Goal: Task Accomplishment & Management: Manage account settings

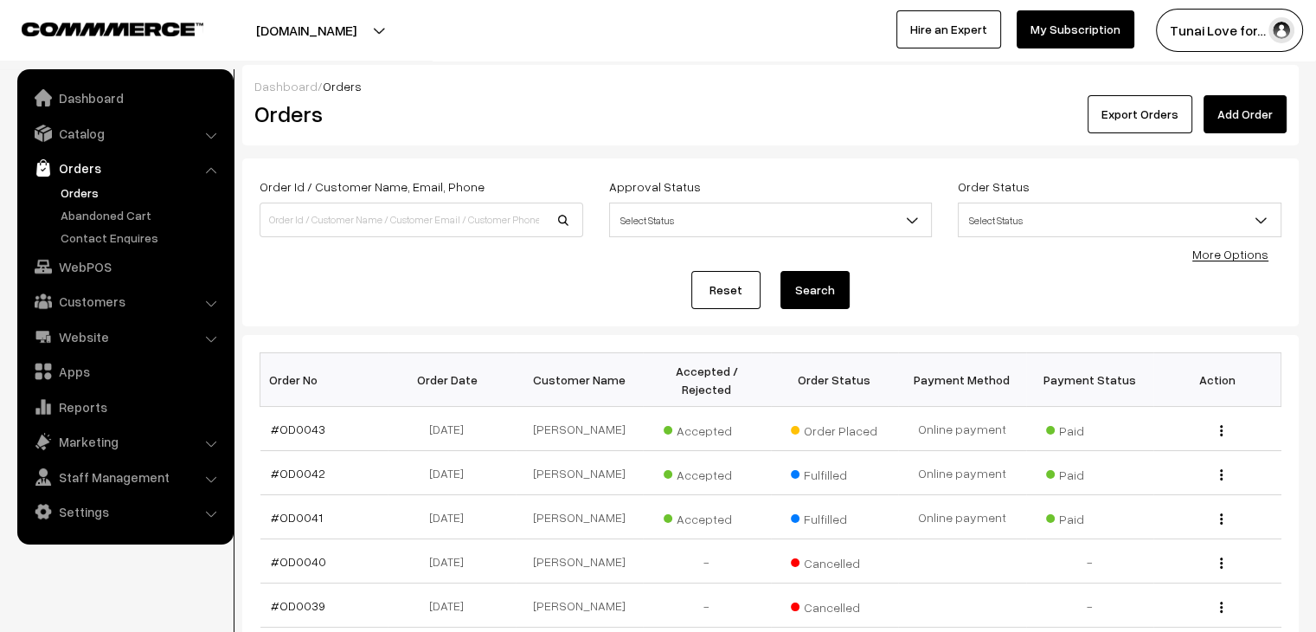
click at [808, 57] on div "tunai.in Go to Website Create New Store Tunai Love for… My Profile Refer & Earn…" at bounding box center [658, 30] width 1316 height 61
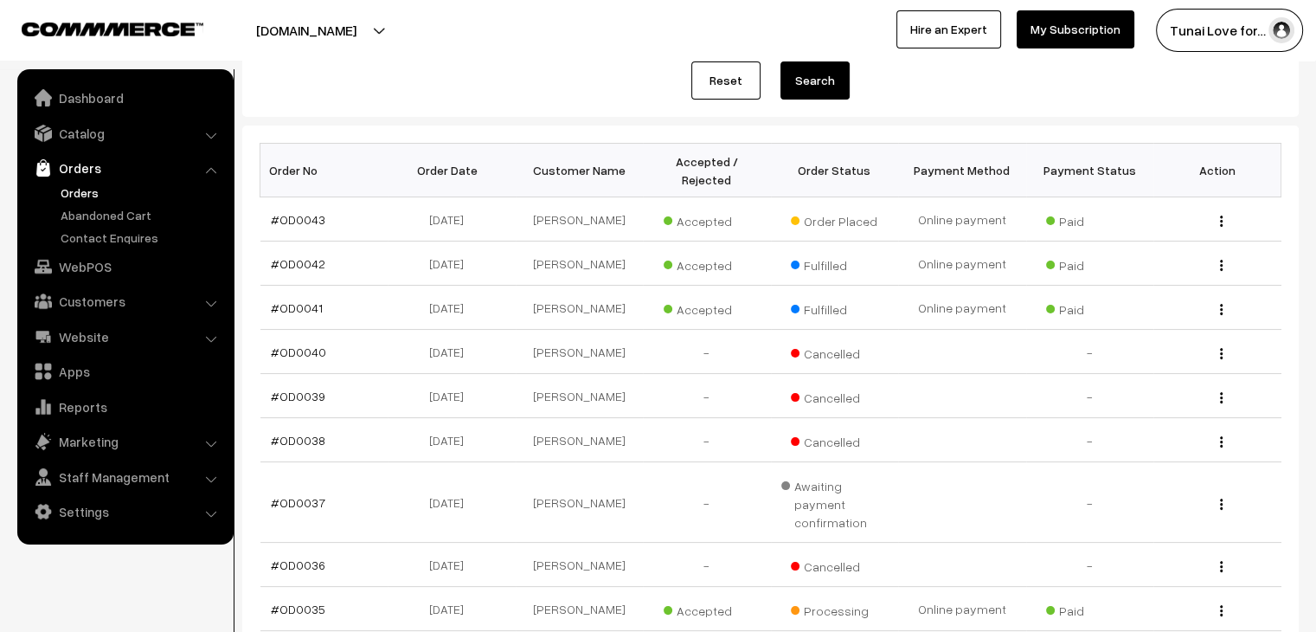
scroll to position [208, 0]
click at [304, 214] on link "#OD0043" at bounding box center [298, 221] width 55 height 15
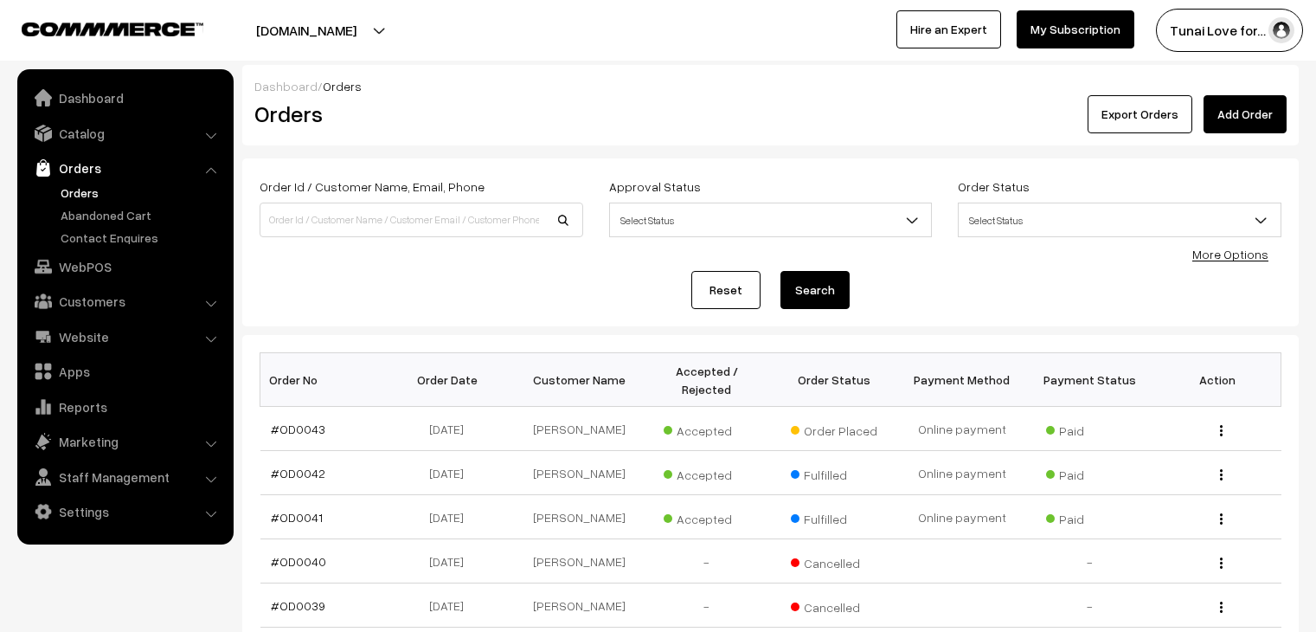
scroll to position [208, 0]
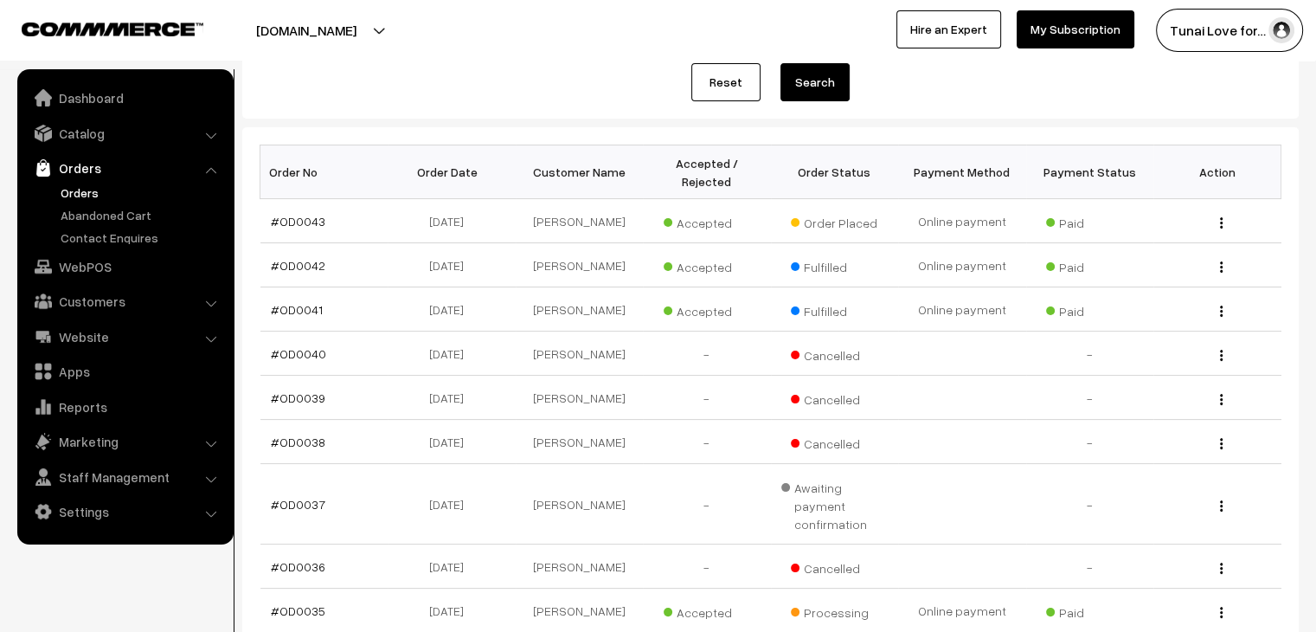
click at [574, 59] on div "[DOMAIN_NAME] Go to Website Create New Store Tunai Love for… My Profile Refer &…" at bounding box center [658, 30] width 1316 height 61
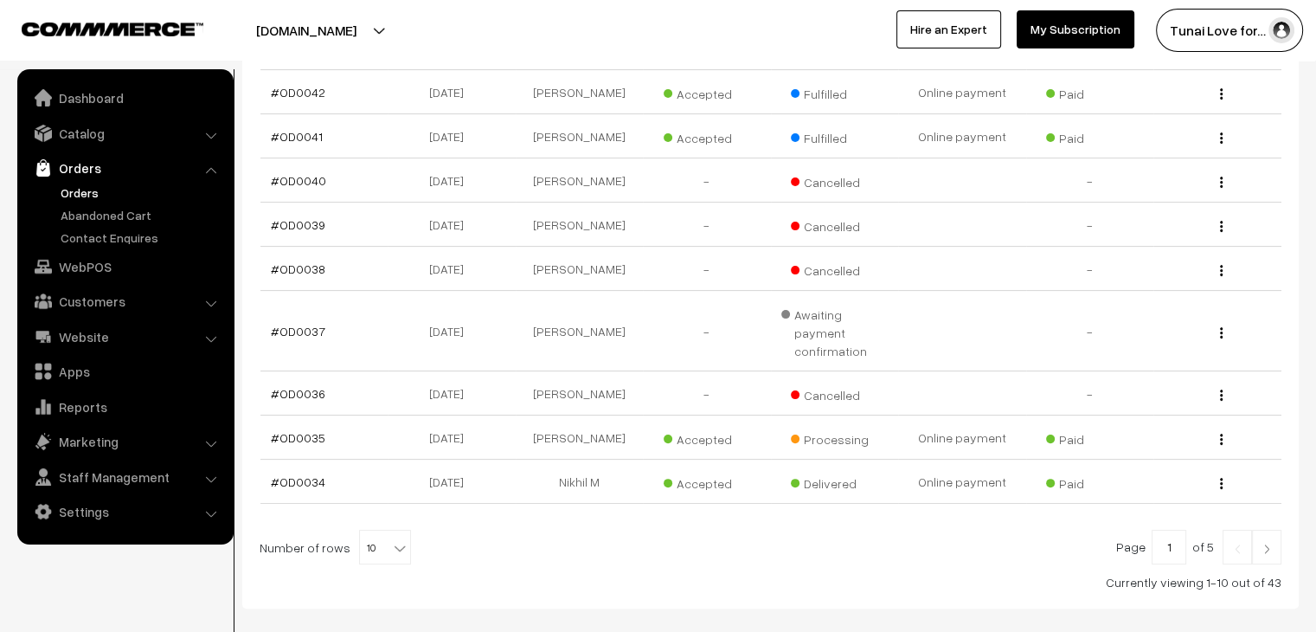
scroll to position [415, 0]
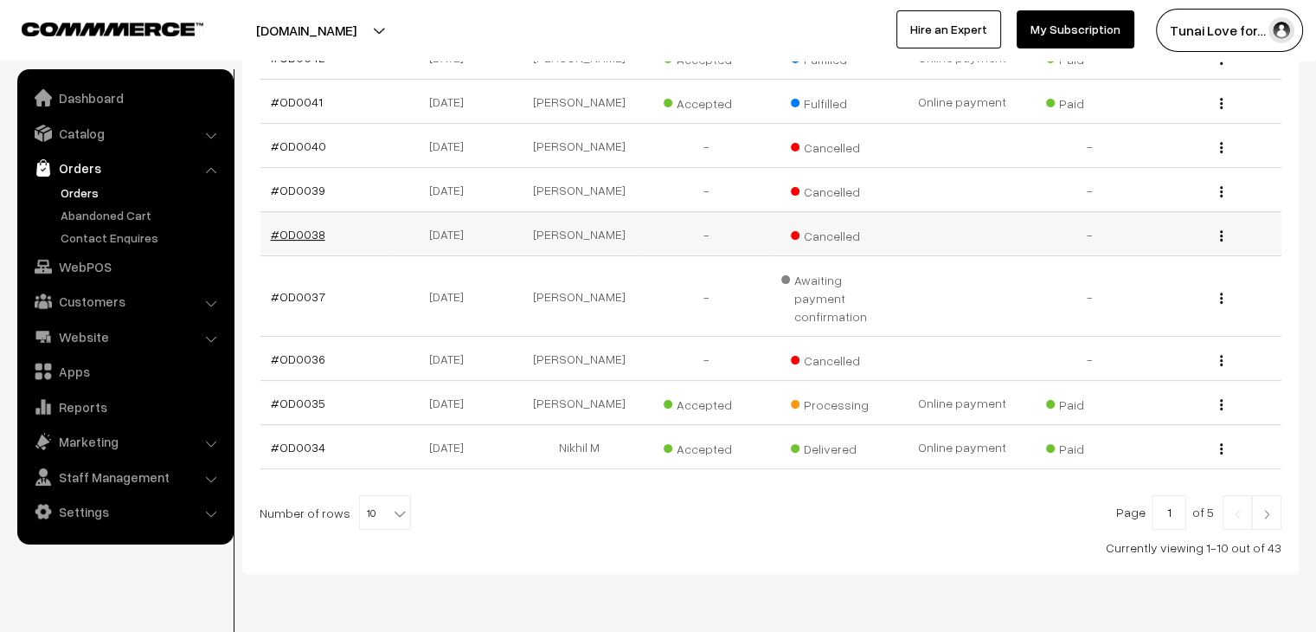
click at [307, 227] on link "#OD0038" at bounding box center [298, 234] width 55 height 15
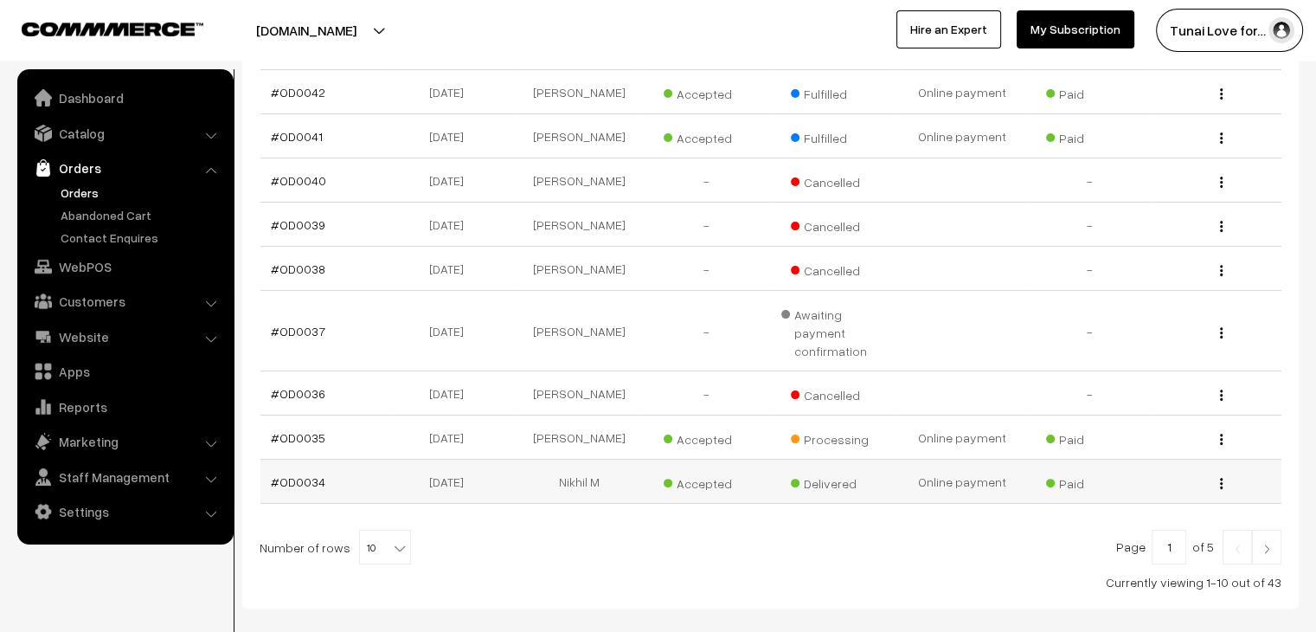
scroll to position [346, 0]
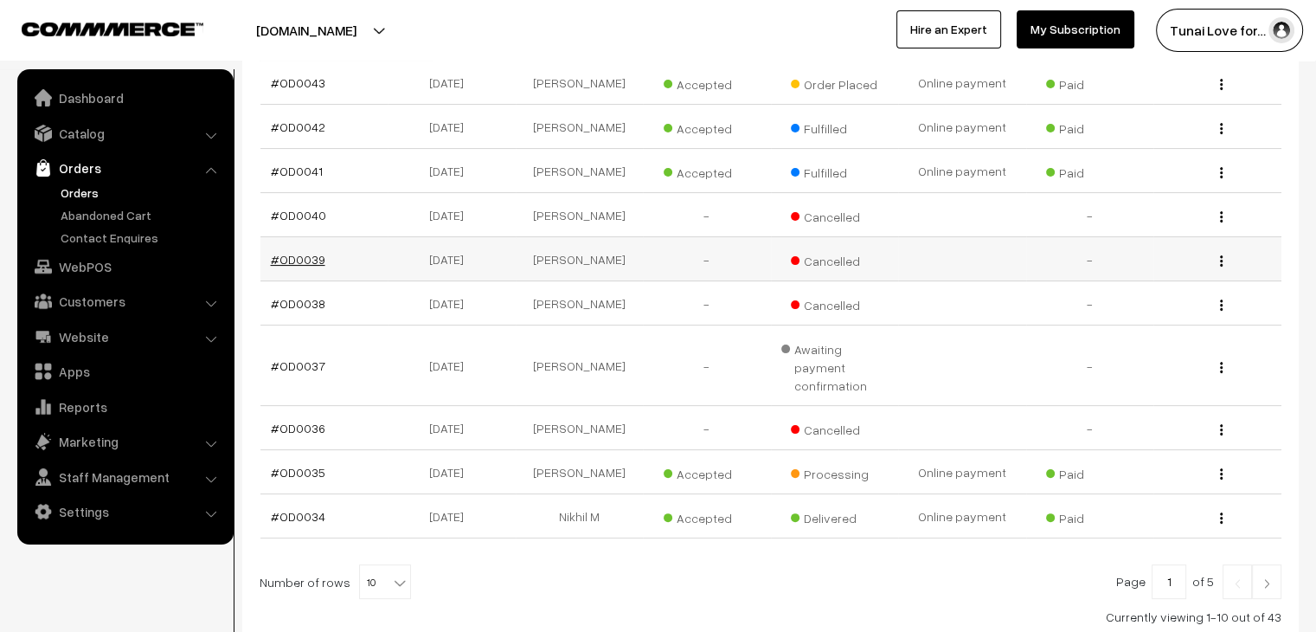
click at [294, 252] on link "#OD0039" at bounding box center [298, 259] width 55 height 15
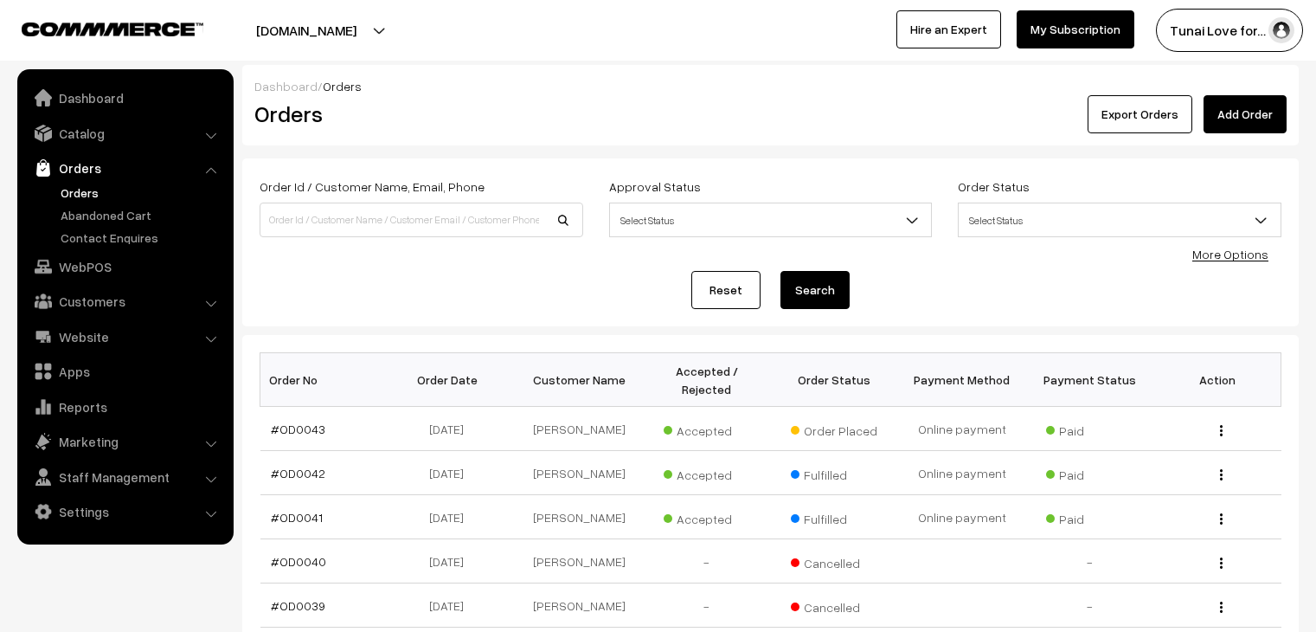
scroll to position [346, 0]
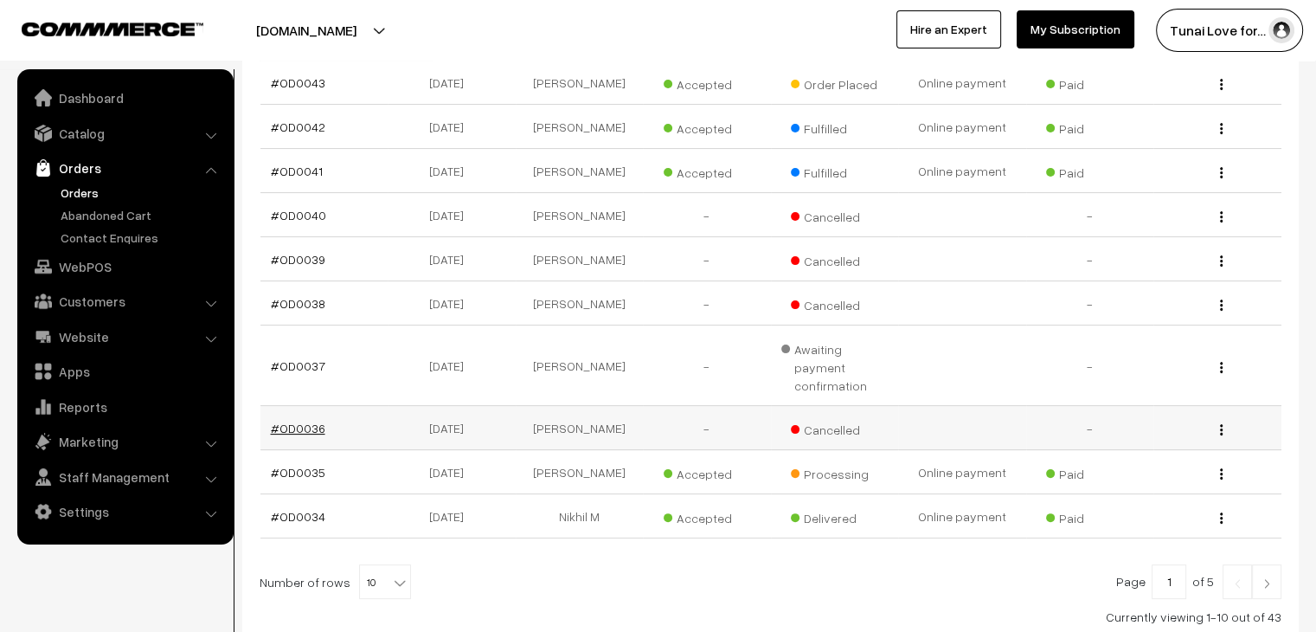
click at [308, 421] on link "#OD0036" at bounding box center [298, 428] width 55 height 15
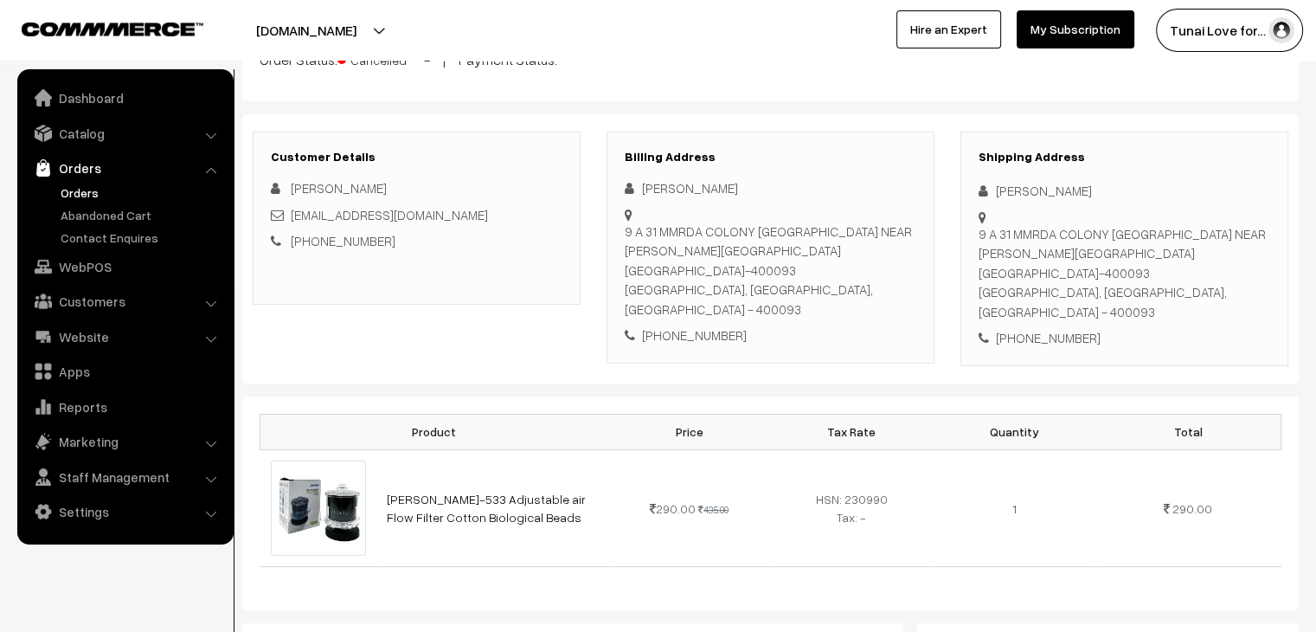
scroll to position [312, 0]
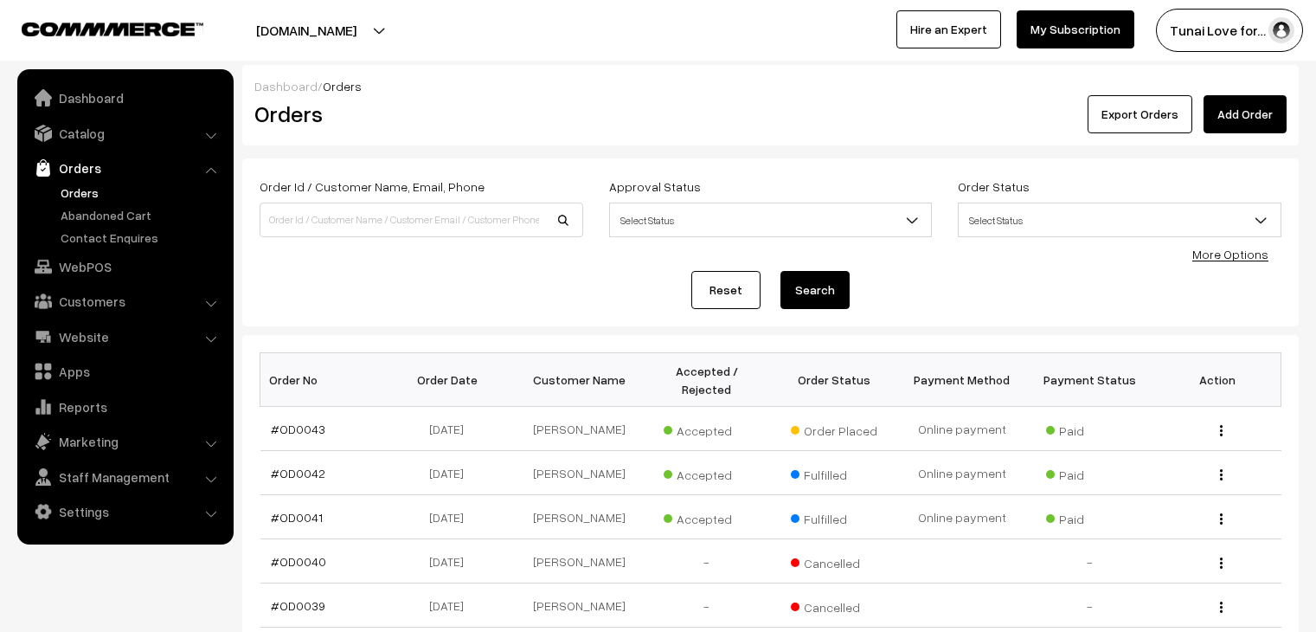
scroll to position [346, 0]
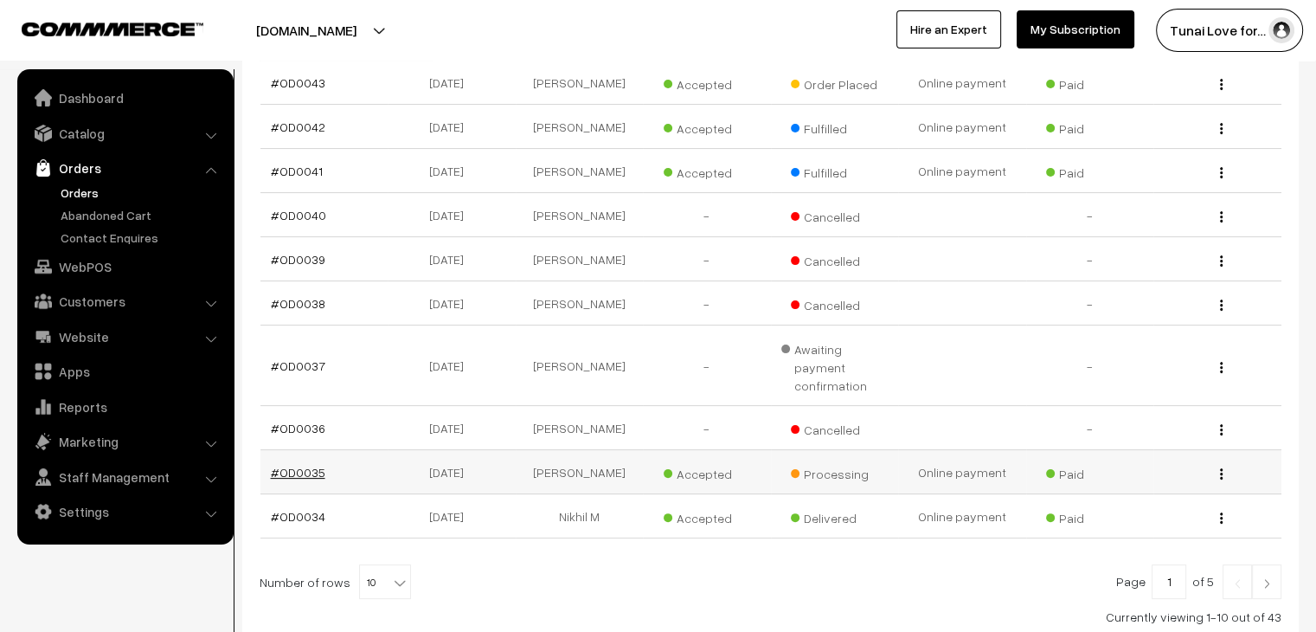
click at [300, 465] on link "#OD0035" at bounding box center [298, 472] width 55 height 15
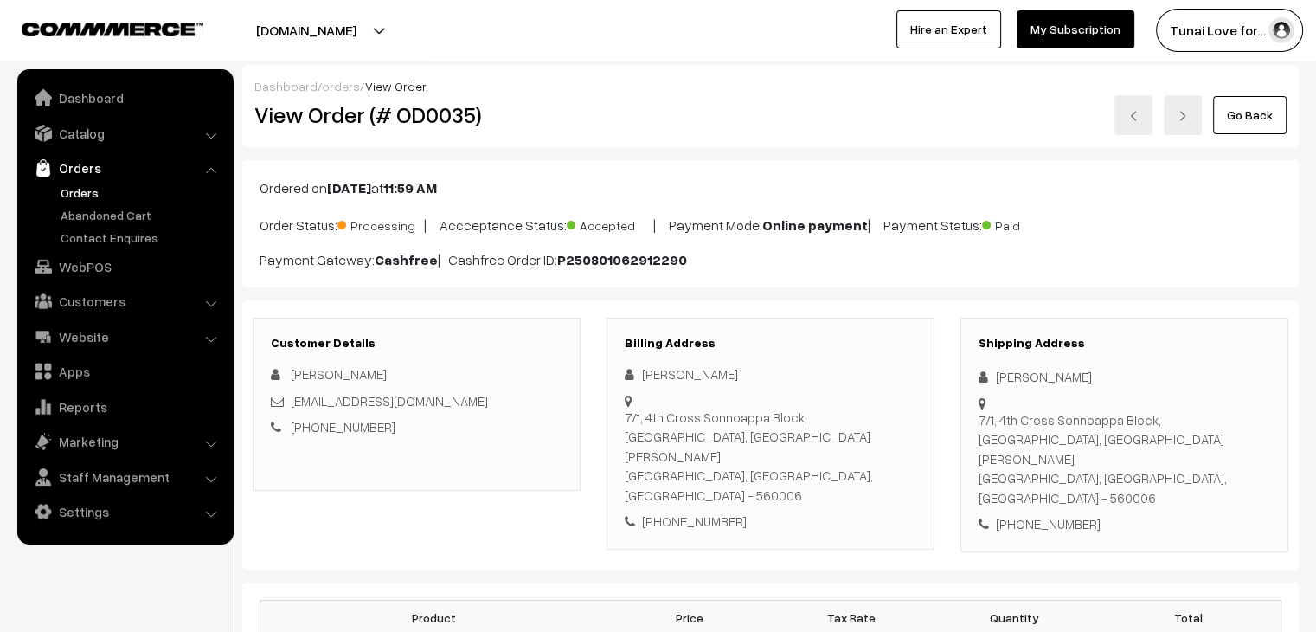
click at [759, 125] on div "Go Back" at bounding box center [947, 115] width 679 height 40
click at [725, 57] on div "tunai.in Go to Website Create New Store Tunai Love for… My Profile Refer & Earn…" at bounding box center [658, 30] width 1316 height 61
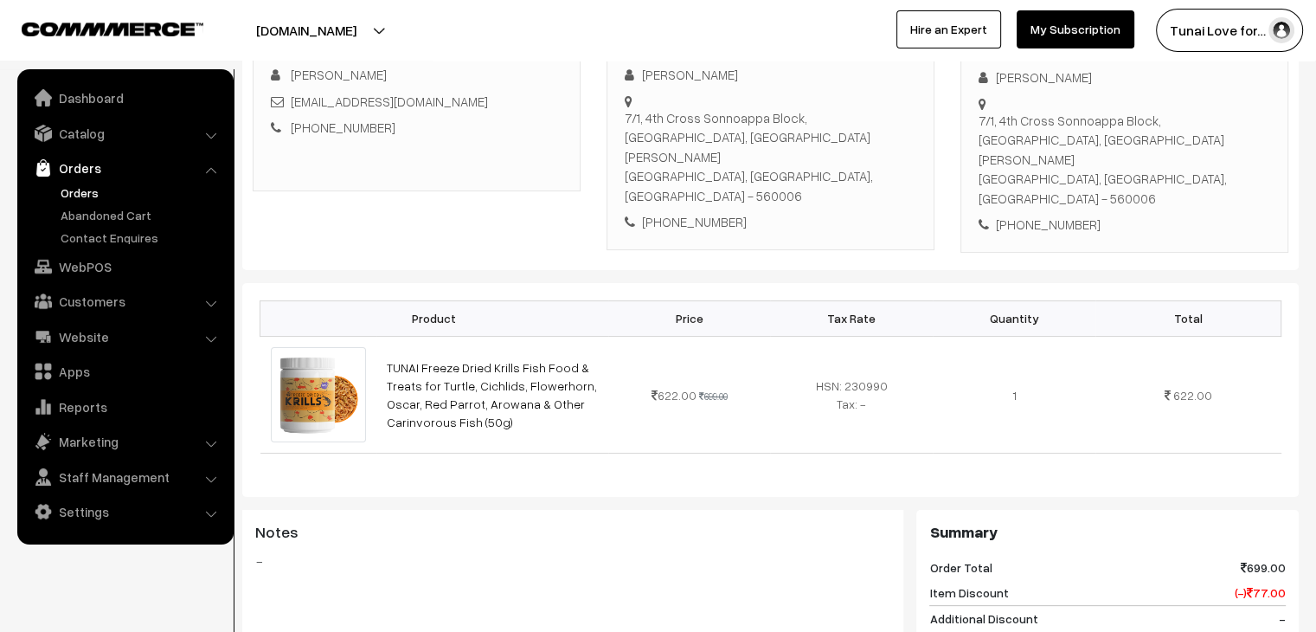
scroll to position [312, 0]
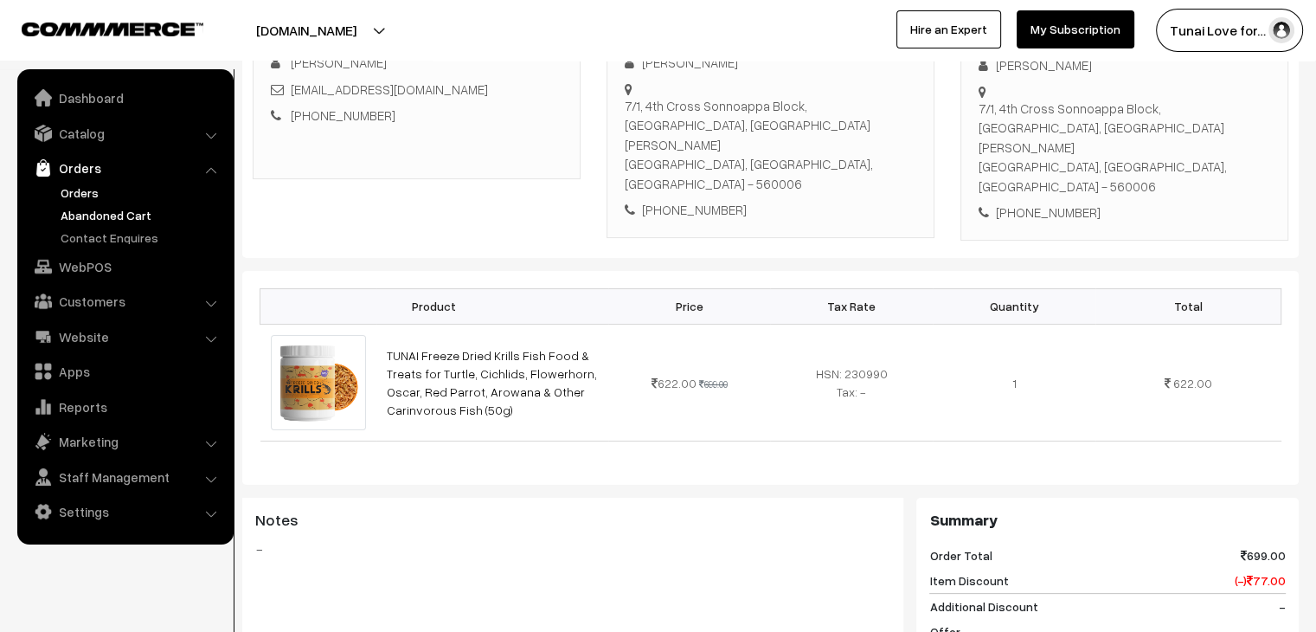
click at [80, 220] on link "Abandoned Cart" at bounding box center [141, 215] width 171 height 18
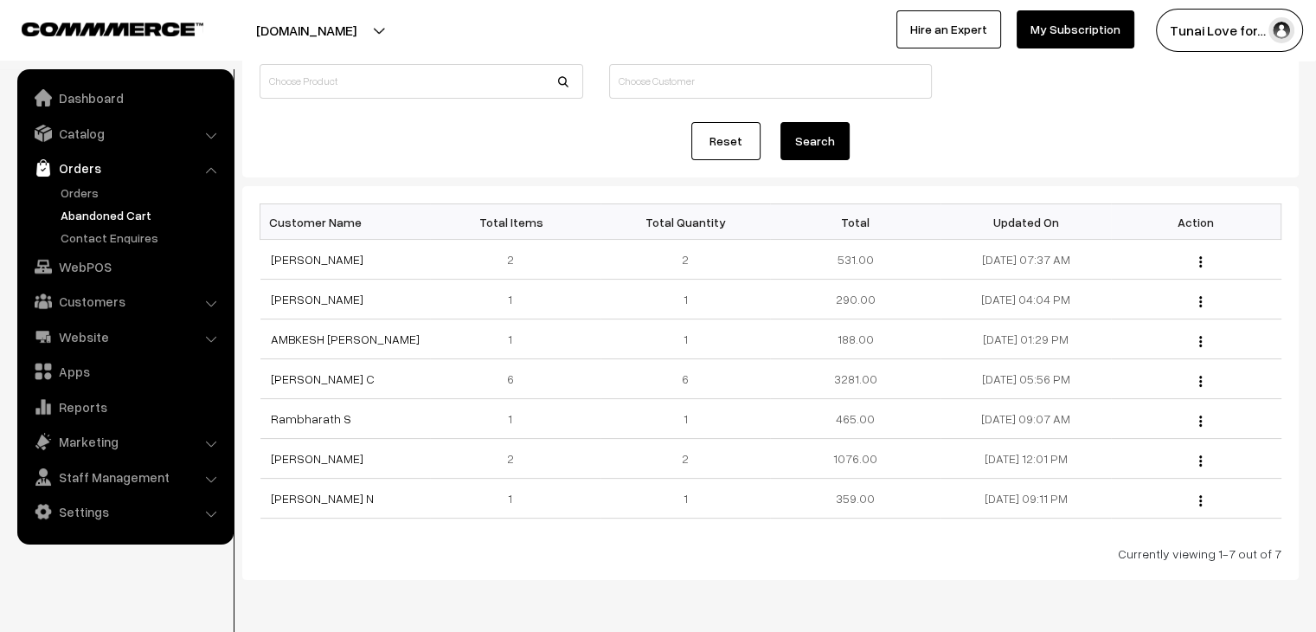
scroll to position [173, 0]
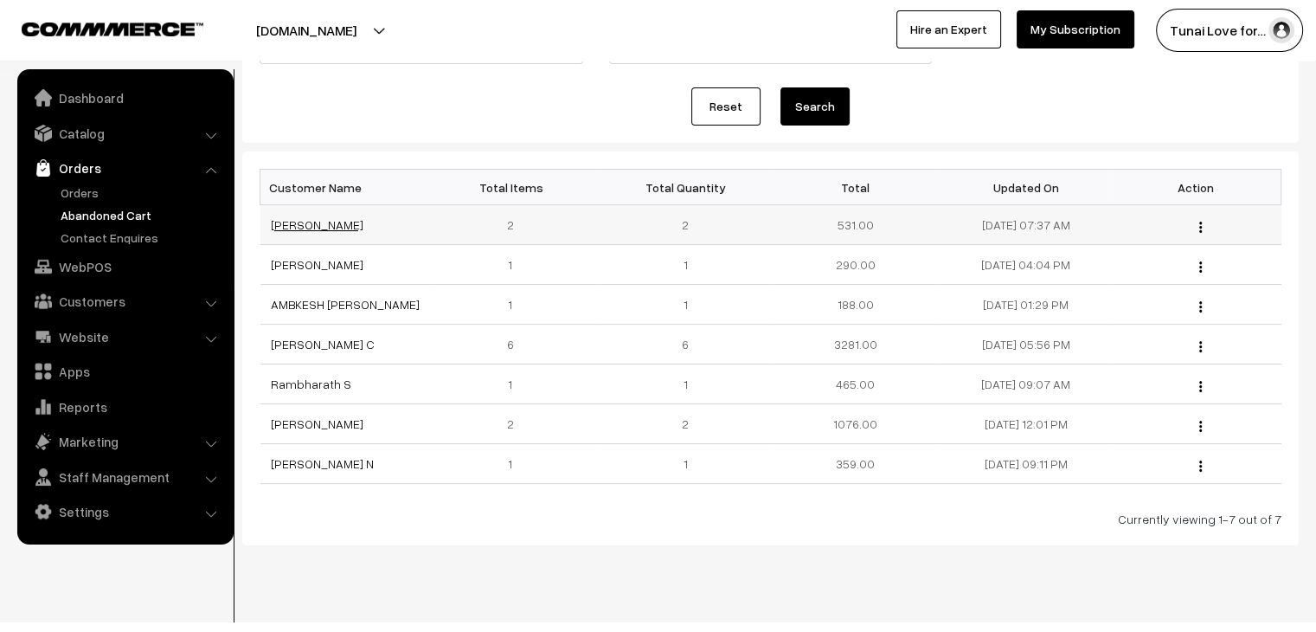
click at [309, 226] on link "[PERSON_NAME]" at bounding box center [317, 224] width 93 height 15
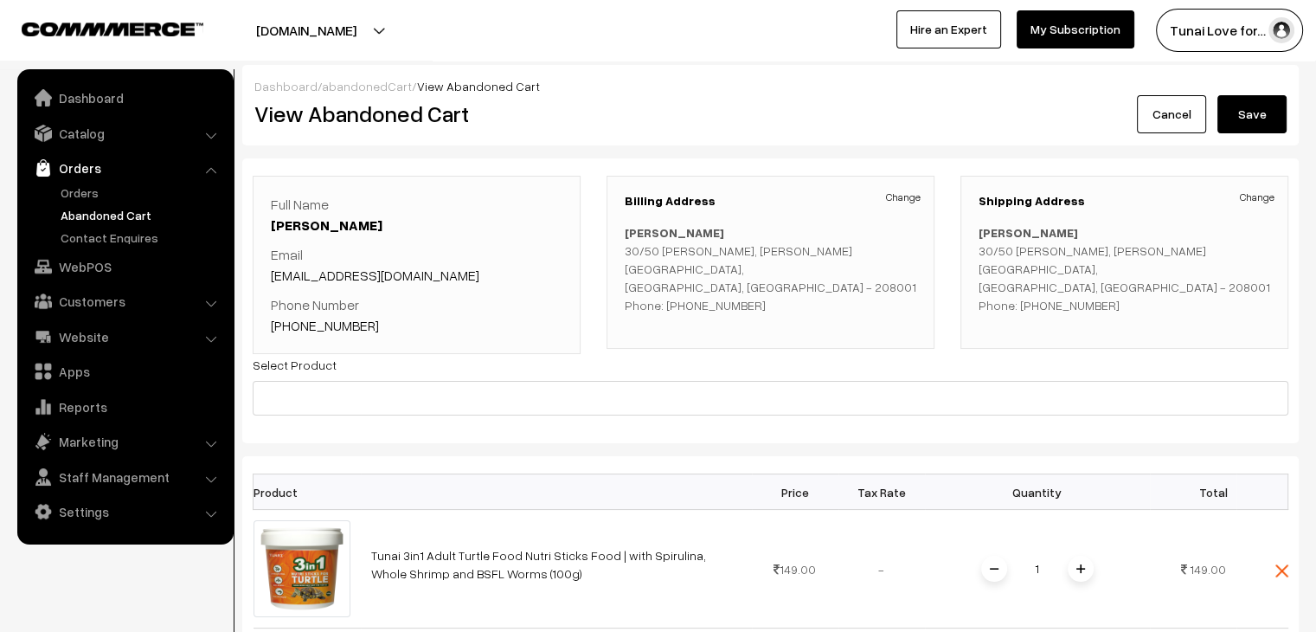
click at [833, 105] on div "Cancel Save" at bounding box center [1036, 114] width 504 height 38
click at [78, 168] on link "Orders" at bounding box center [125, 167] width 206 height 31
click at [93, 102] on link "Dashboard" at bounding box center [125, 97] width 206 height 31
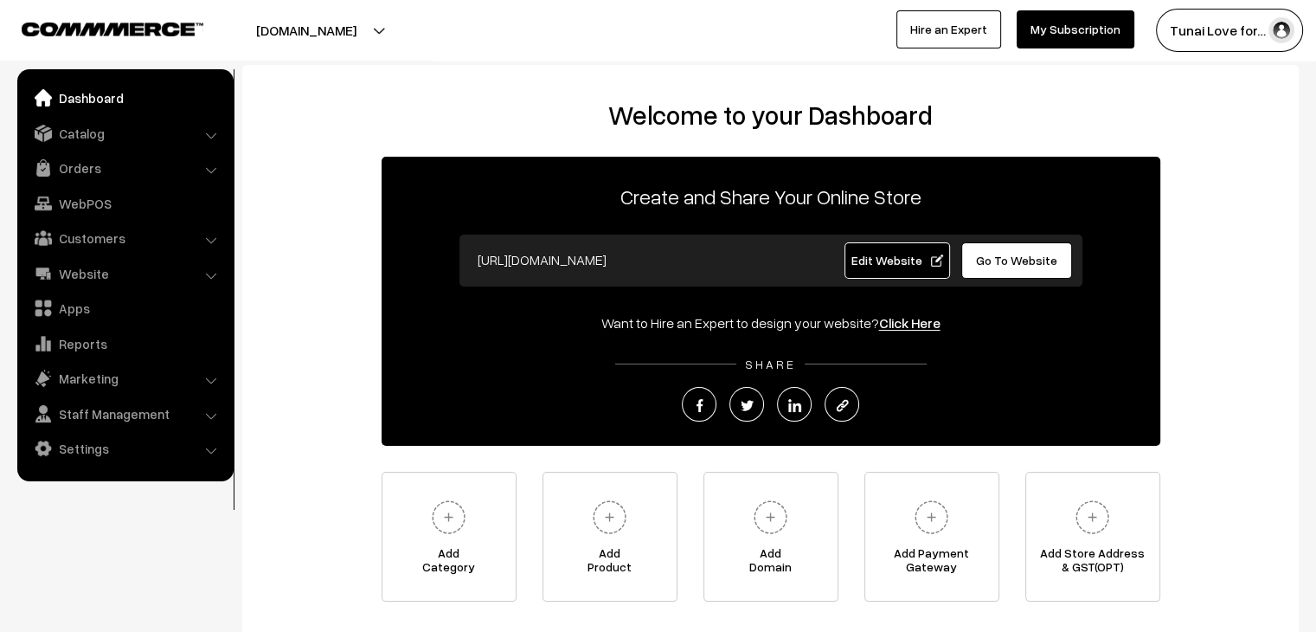
click at [497, 54] on div "[DOMAIN_NAME] Go to Website Create New Store Tunai Love for… My Profile Refer &…" at bounding box center [658, 30] width 1316 height 61
click at [116, 238] on link "Customers" at bounding box center [125, 237] width 206 height 31
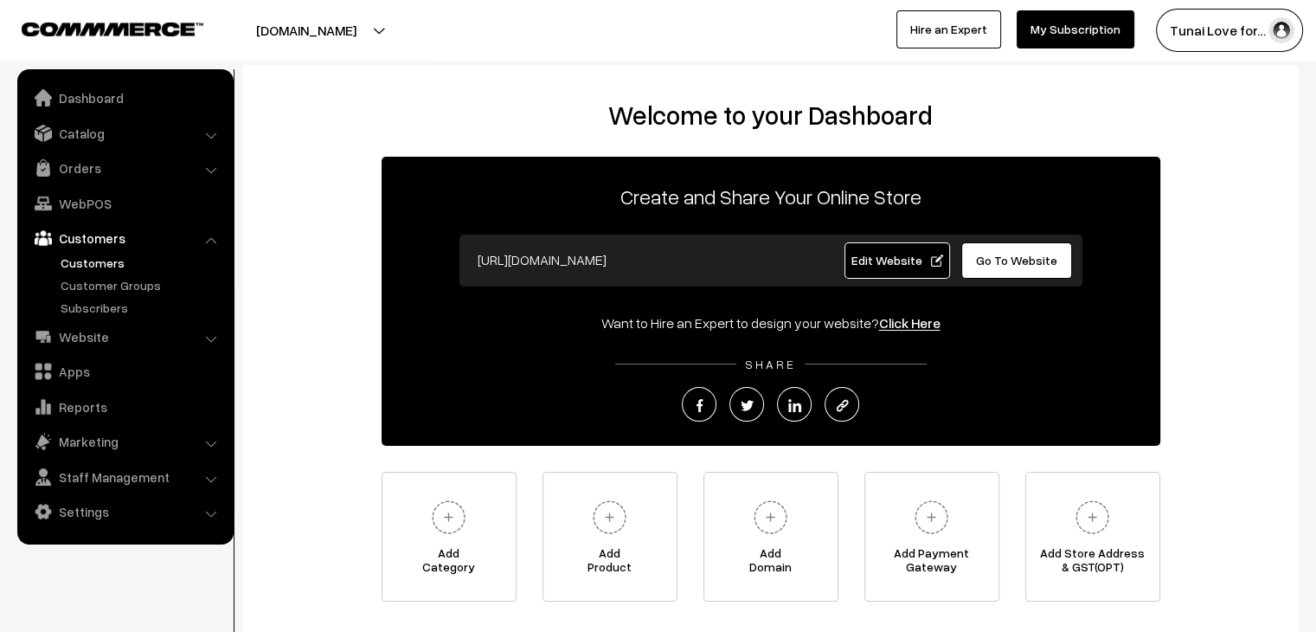
click at [106, 258] on link "Customers" at bounding box center [141, 263] width 171 height 18
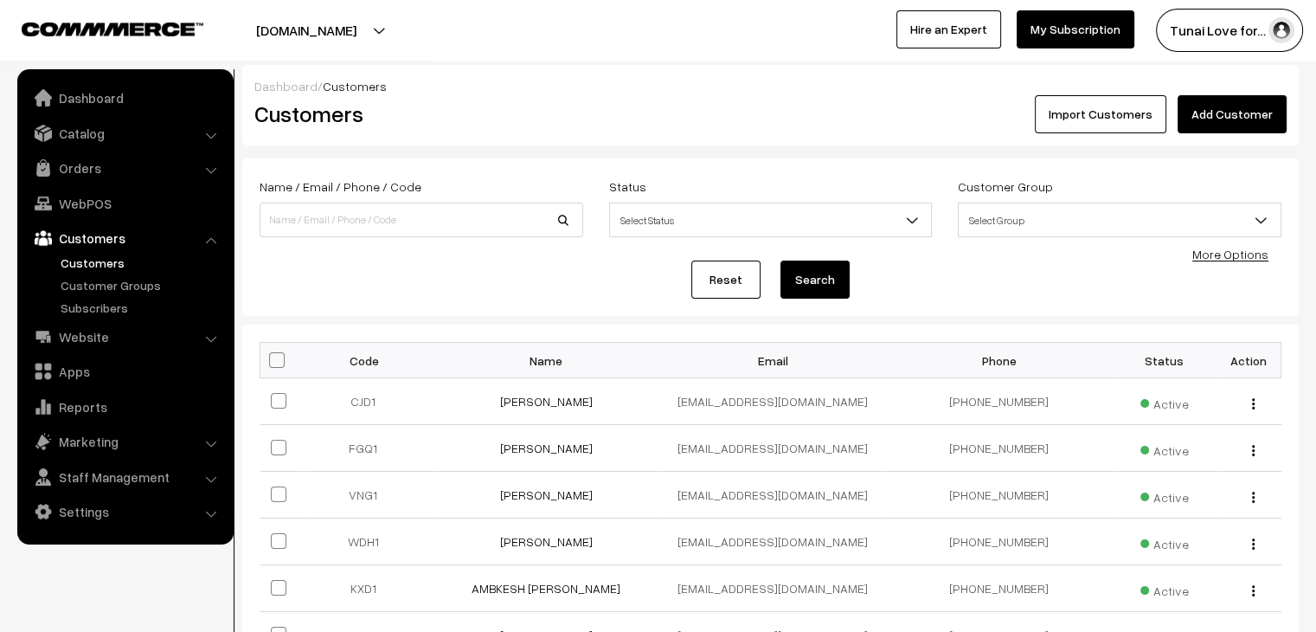
click at [801, 66] on div "Dashboard / Customers Customers Import Customers Add Customer" at bounding box center [770, 105] width 1057 height 80
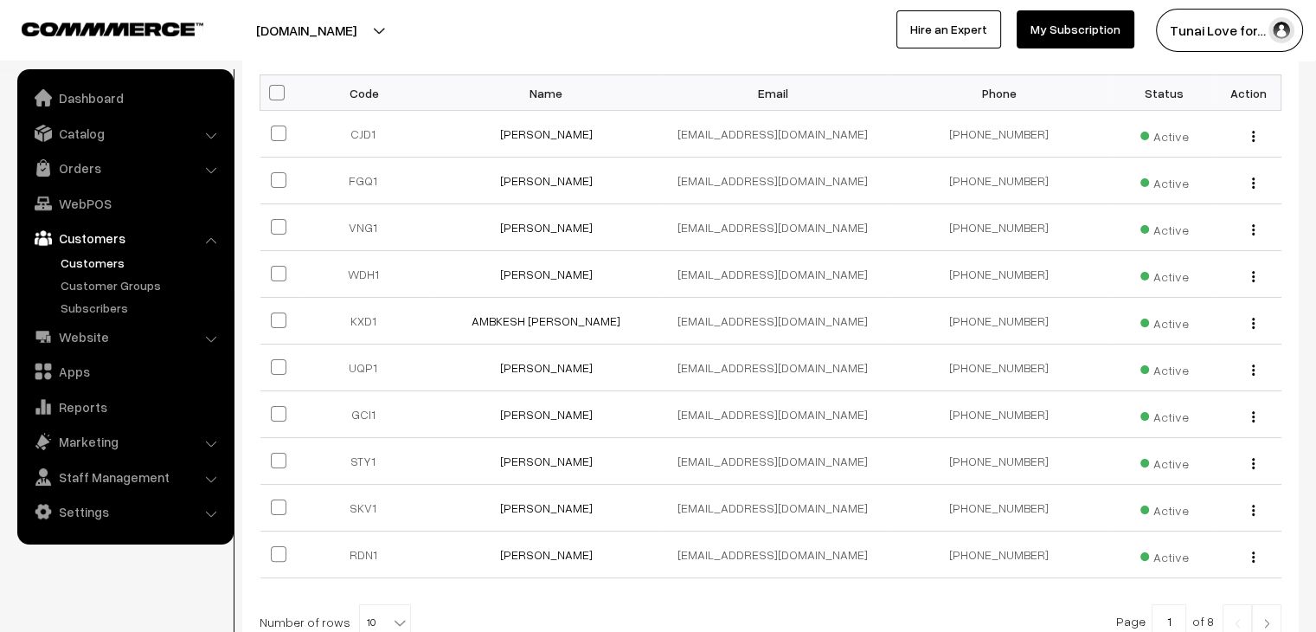
scroll to position [242, 0]
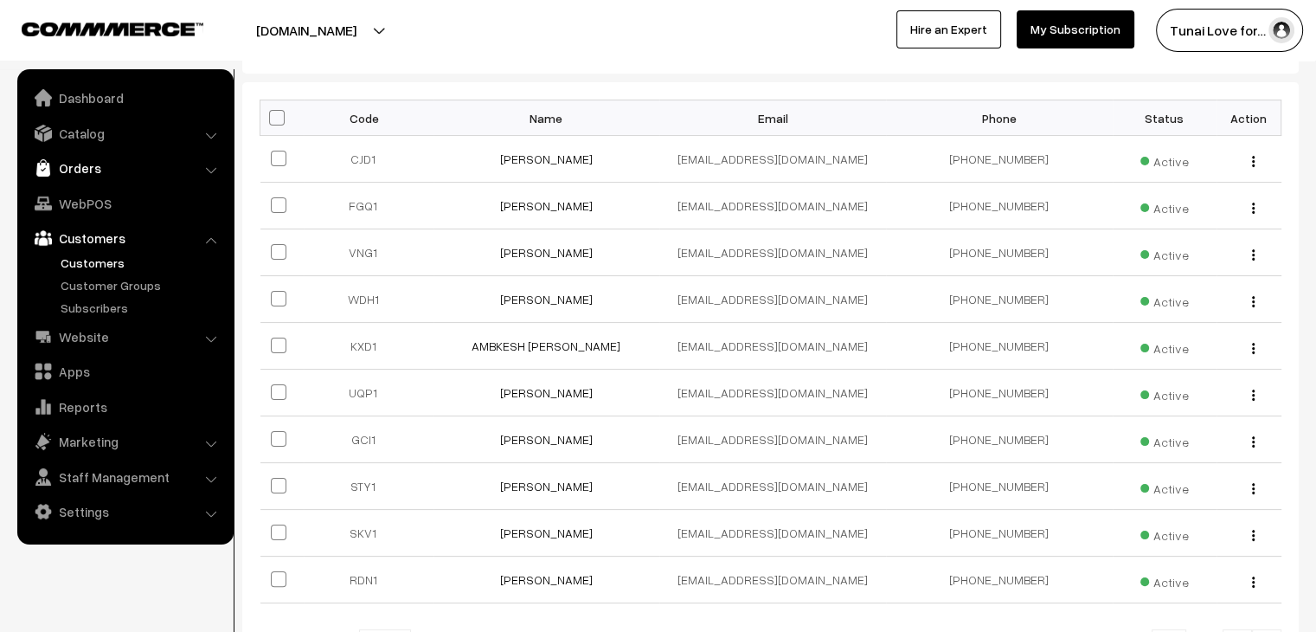
click at [97, 160] on link "Orders" at bounding box center [125, 167] width 206 height 31
click at [85, 188] on link "Orders" at bounding box center [141, 192] width 171 height 18
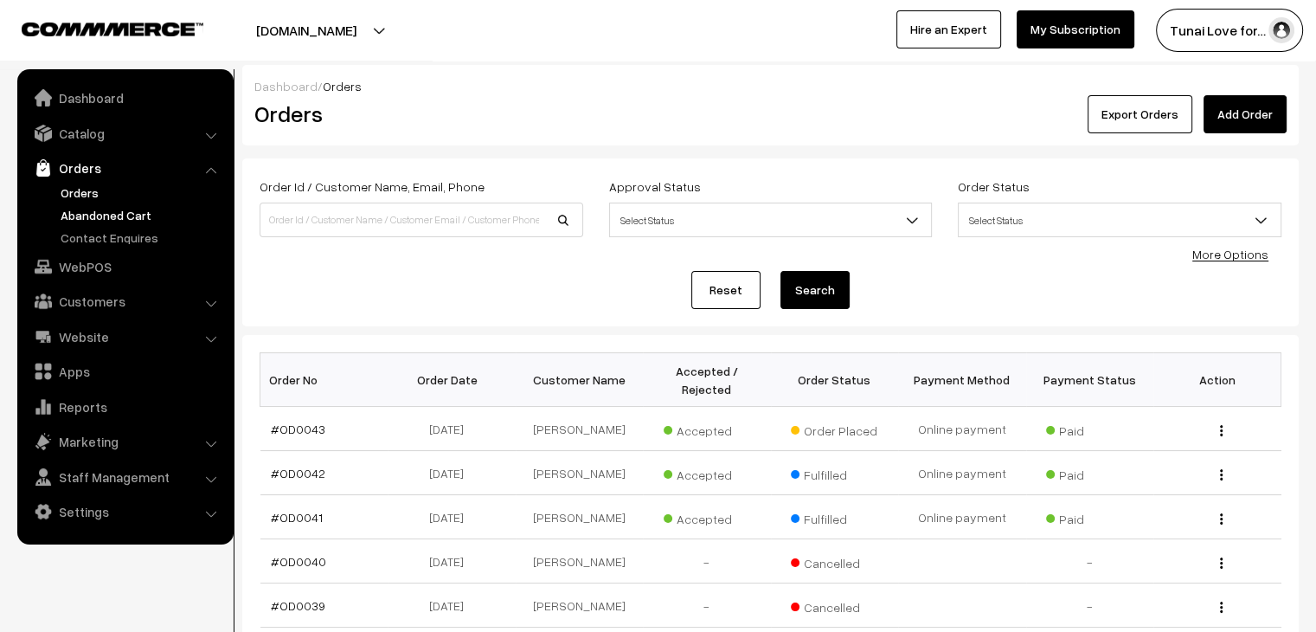
click at [132, 216] on link "Abandoned Cart" at bounding box center [141, 215] width 171 height 18
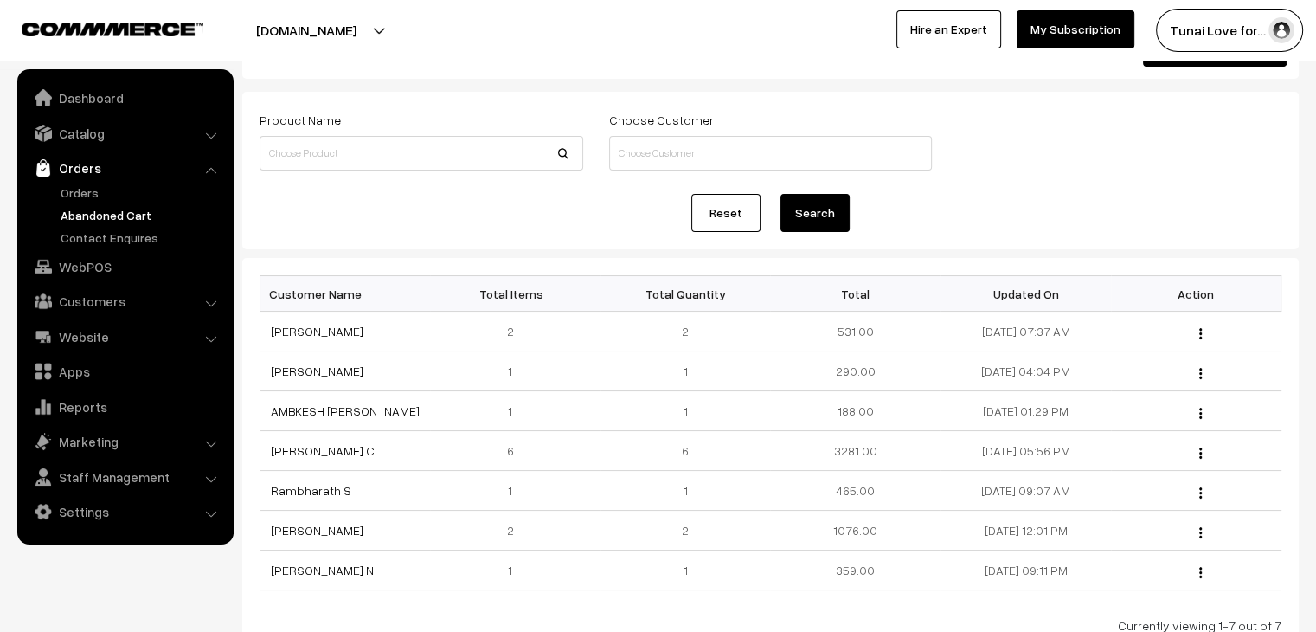
scroll to position [104, 0]
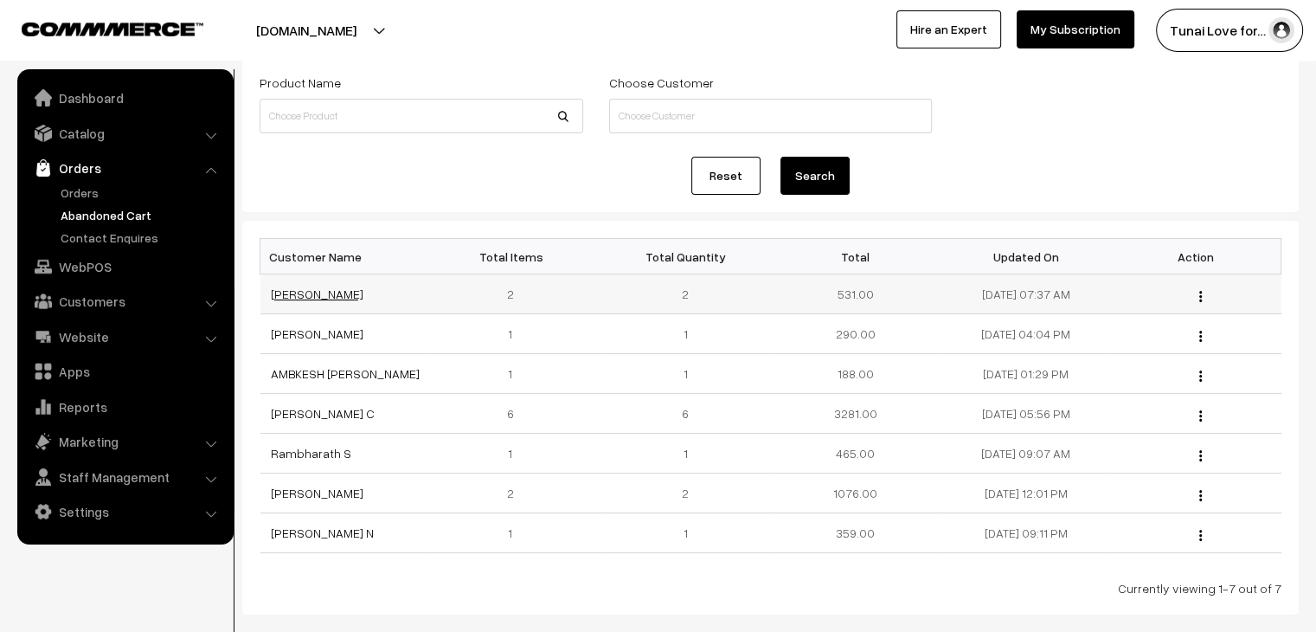
click at [298, 295] on link "[PERSON_NAME]" at bounding box center [317, 293] width 93 height 15
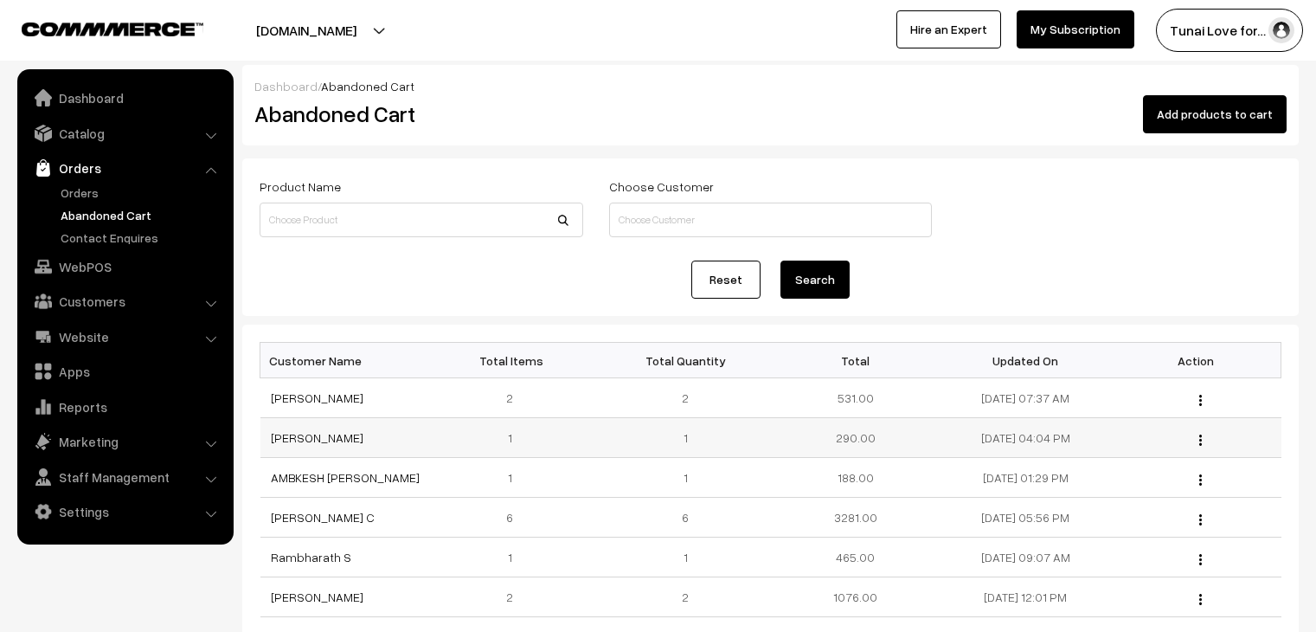
scroll to position [104, 0]
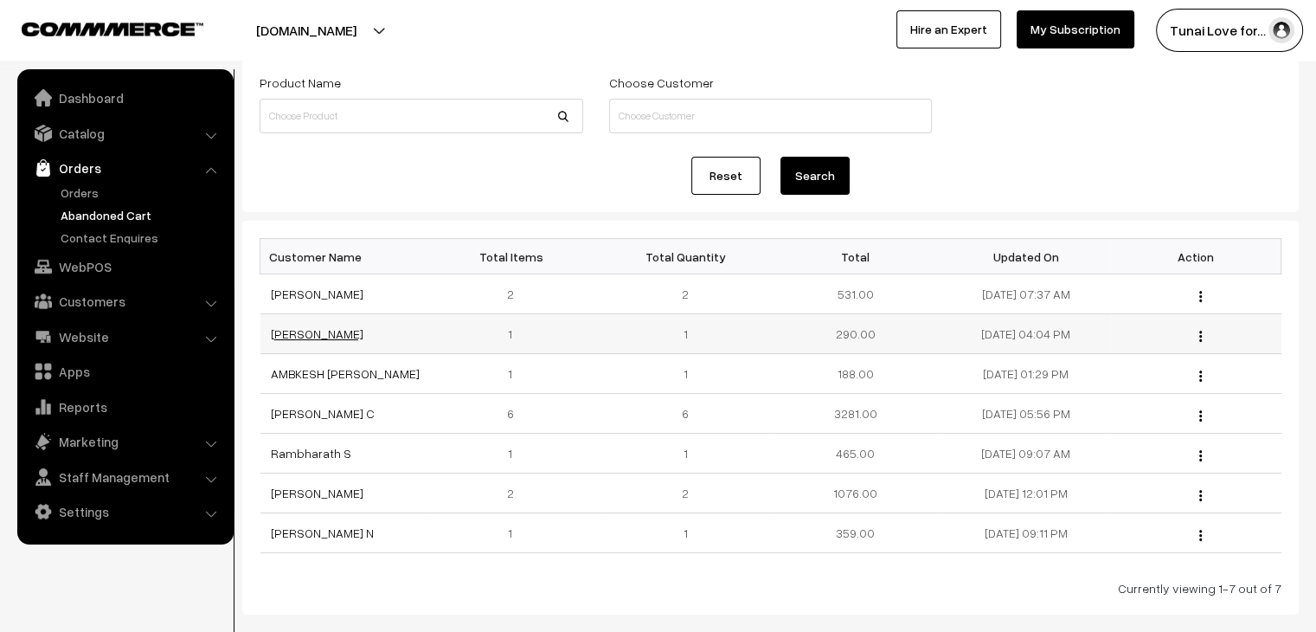
click at [301, 334] on link "[PERSON_NAME]" at bounding box center [317, 333] width 93 height 15
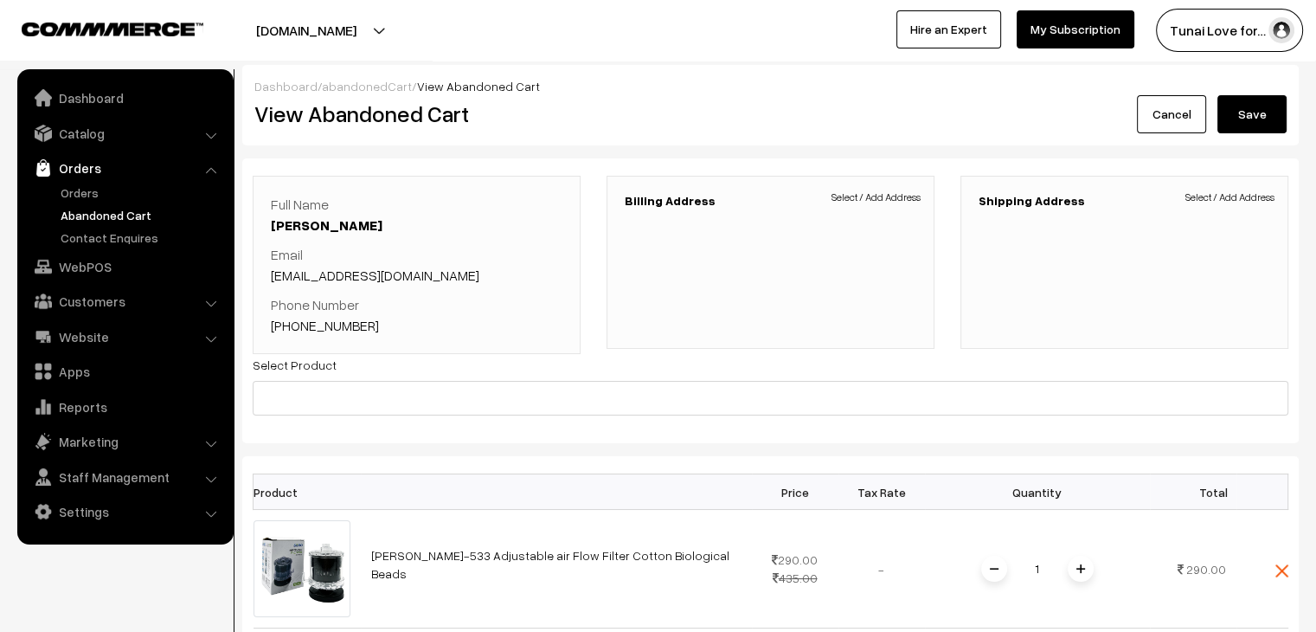
click at [433, 427] on div "Full Name Koushik Singh Email koushiksingh200011@gmail.com Phone Number +91 861…" at bounding box center [770, 300] width 1057 height 285
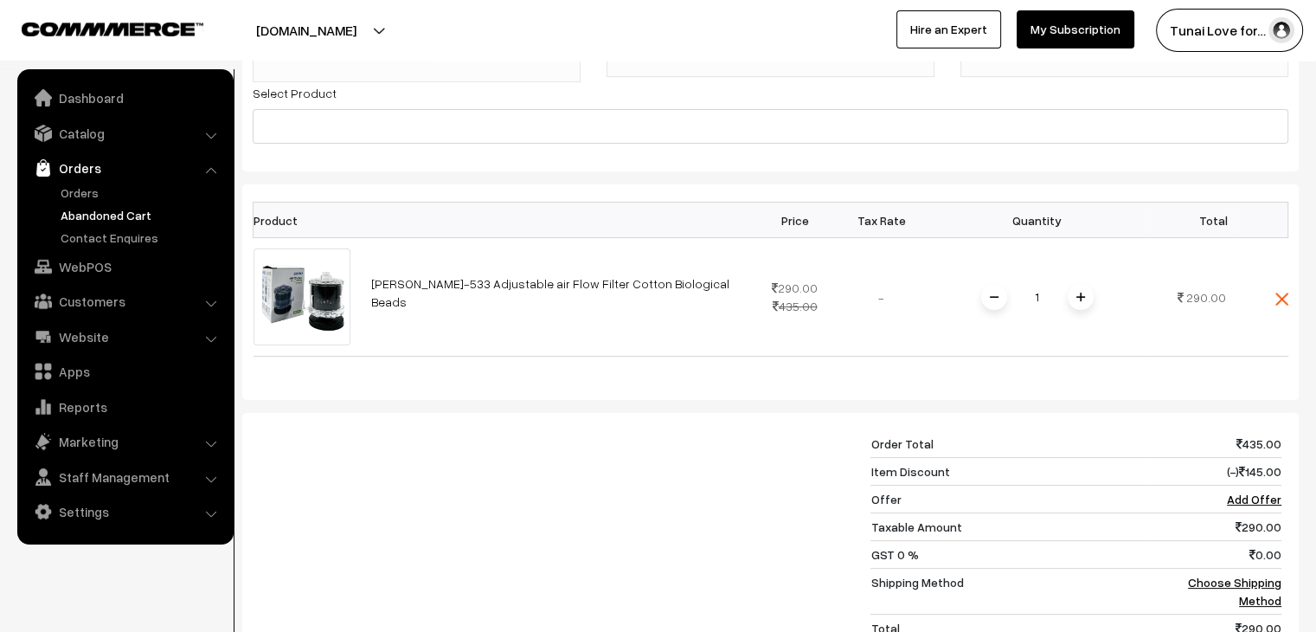
scroll to position [277, 0]
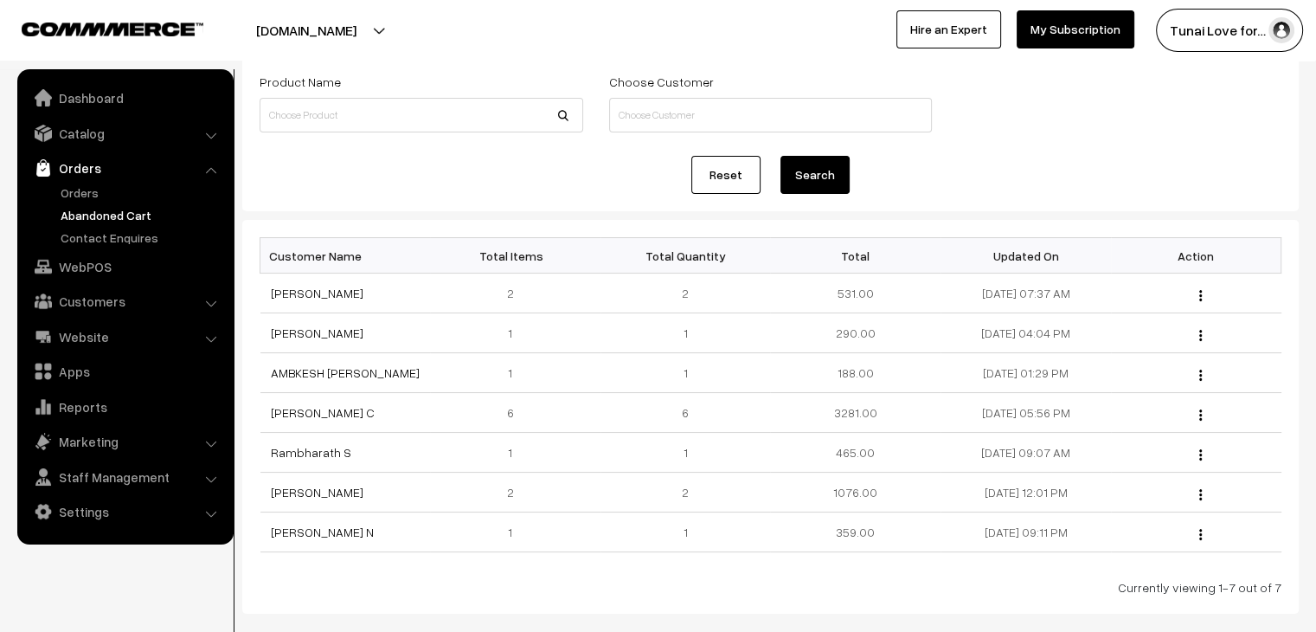
scroll to position [105, 0]
click at [341, 373] on link "AMBKESH [PERSON_NAME]" at bounding box center [345, 372] width 149 height 15
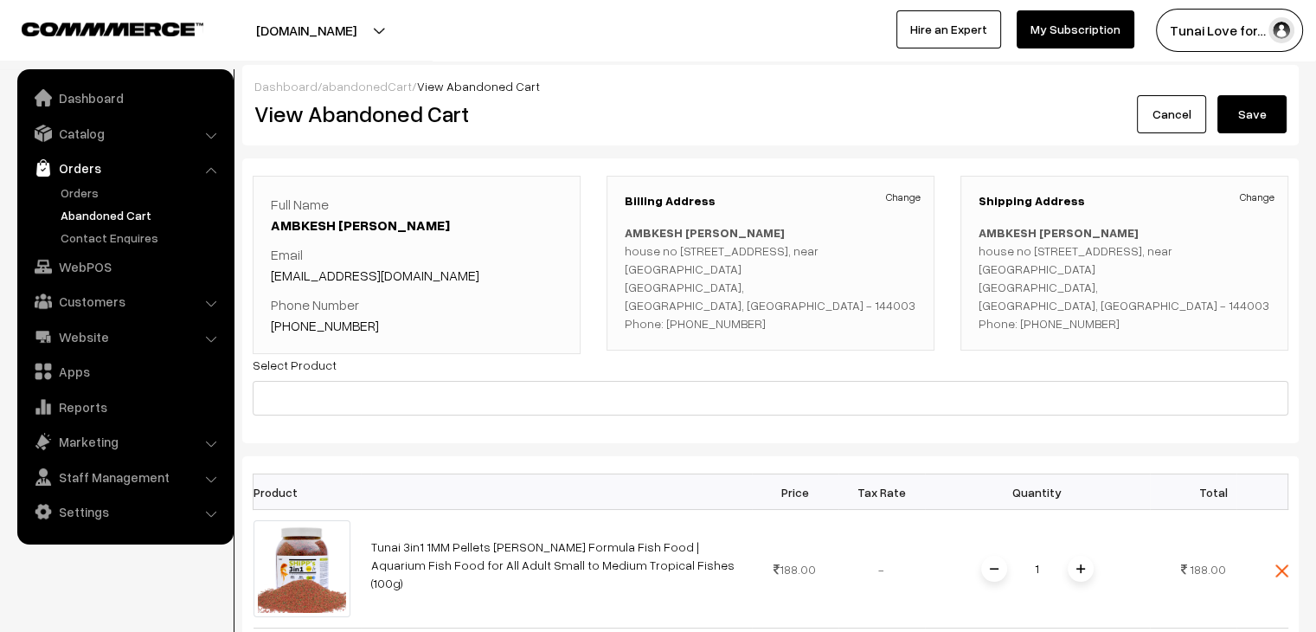
click at [445, 426] on div "Full Name AMBKESH SEHGAL Email info@ndragold.com Phone Number +91 9914588625 Bi…" at bounding box center [770, 300] width 1057 height 285
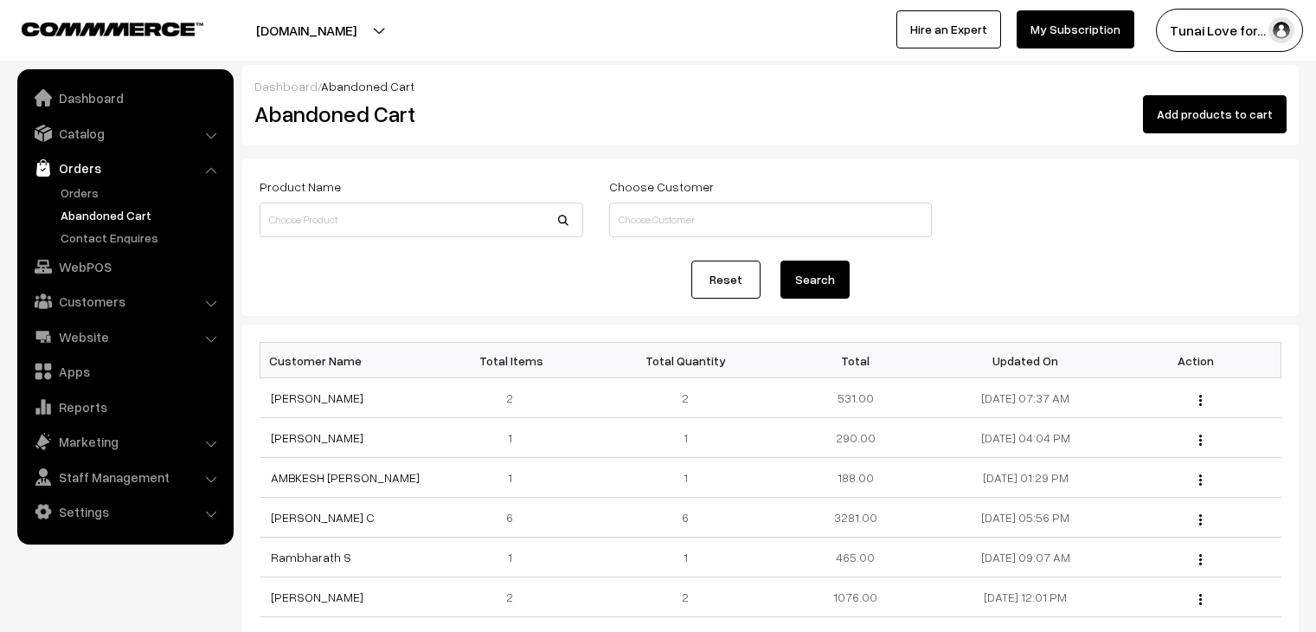
scroll to position [106, 0]
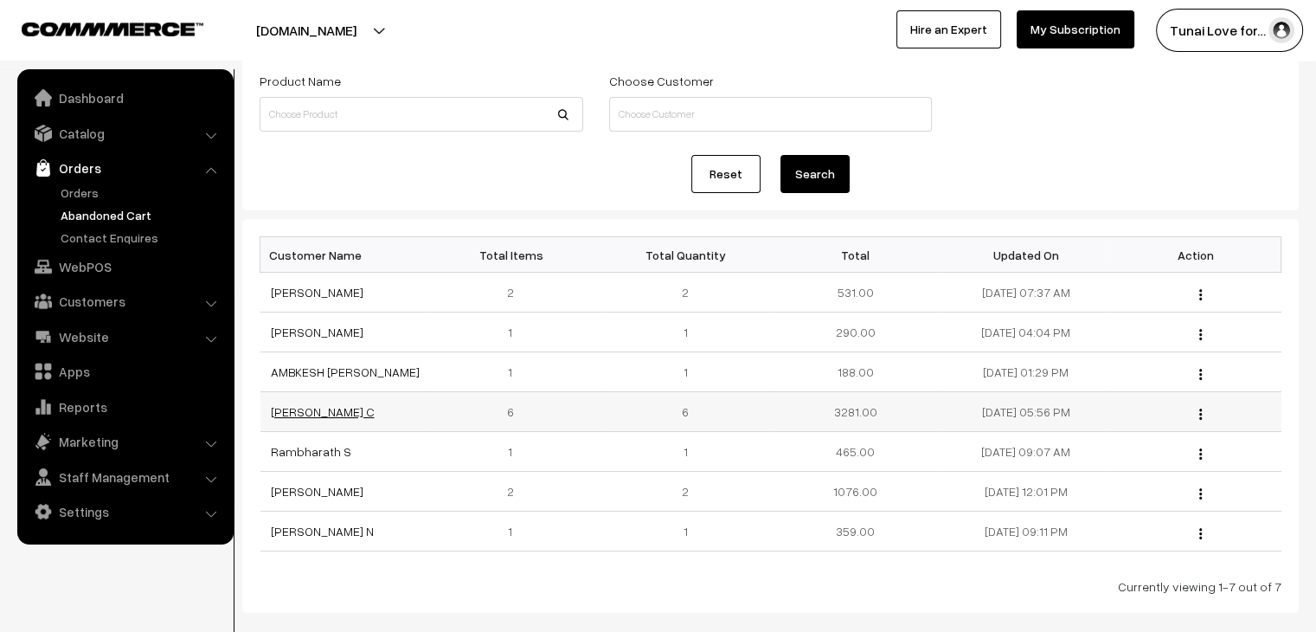
click at [312, 415] on link "[PERSON_NAME] C" at bounding box center [323, 411] width 104 height 15
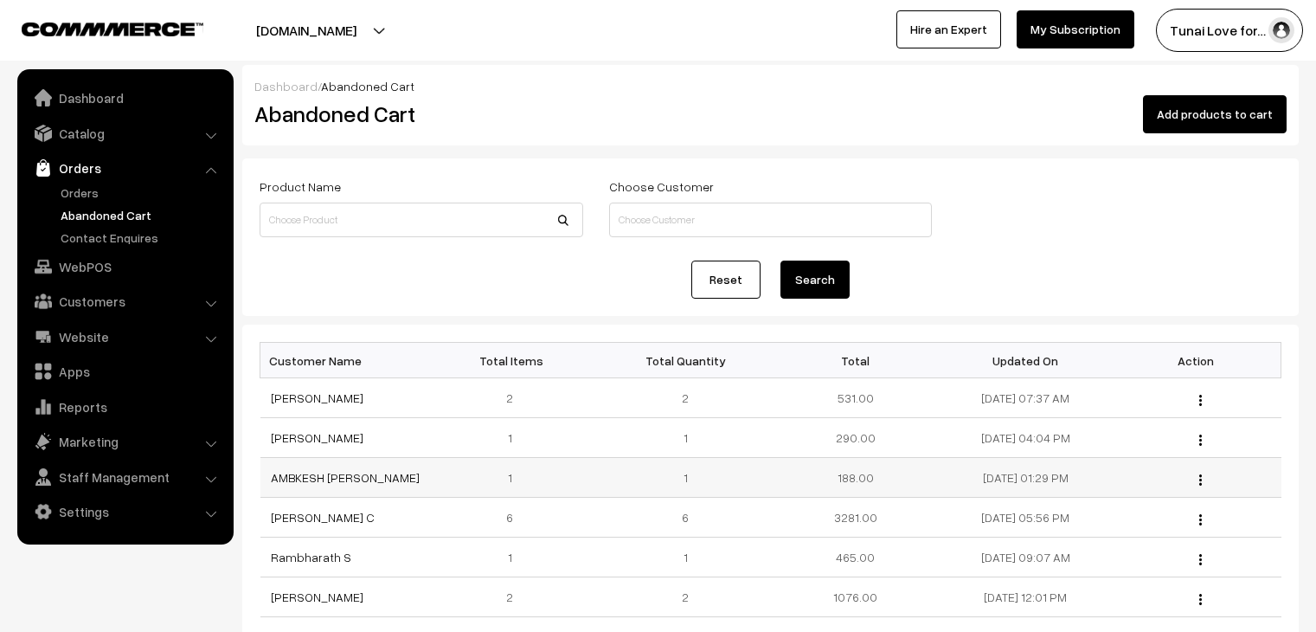
scroll to position [106, 0]
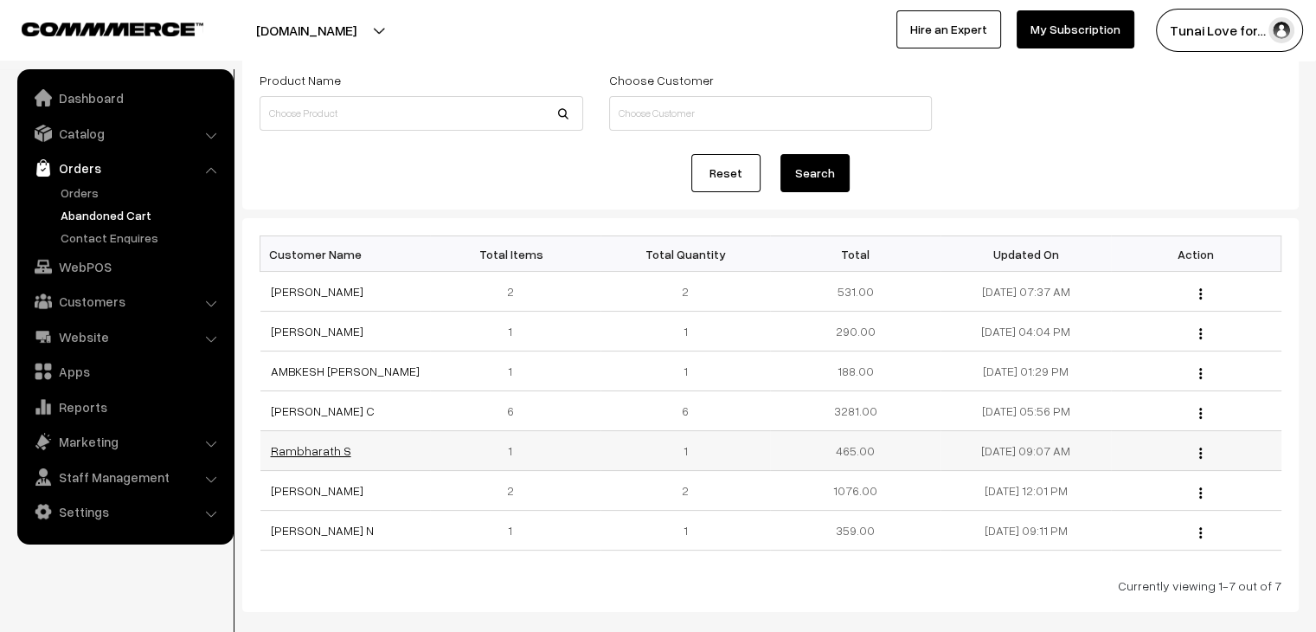
click at [330, 452] on link "Rambharath S" at bounding box center [311, 450] width 80 height 15
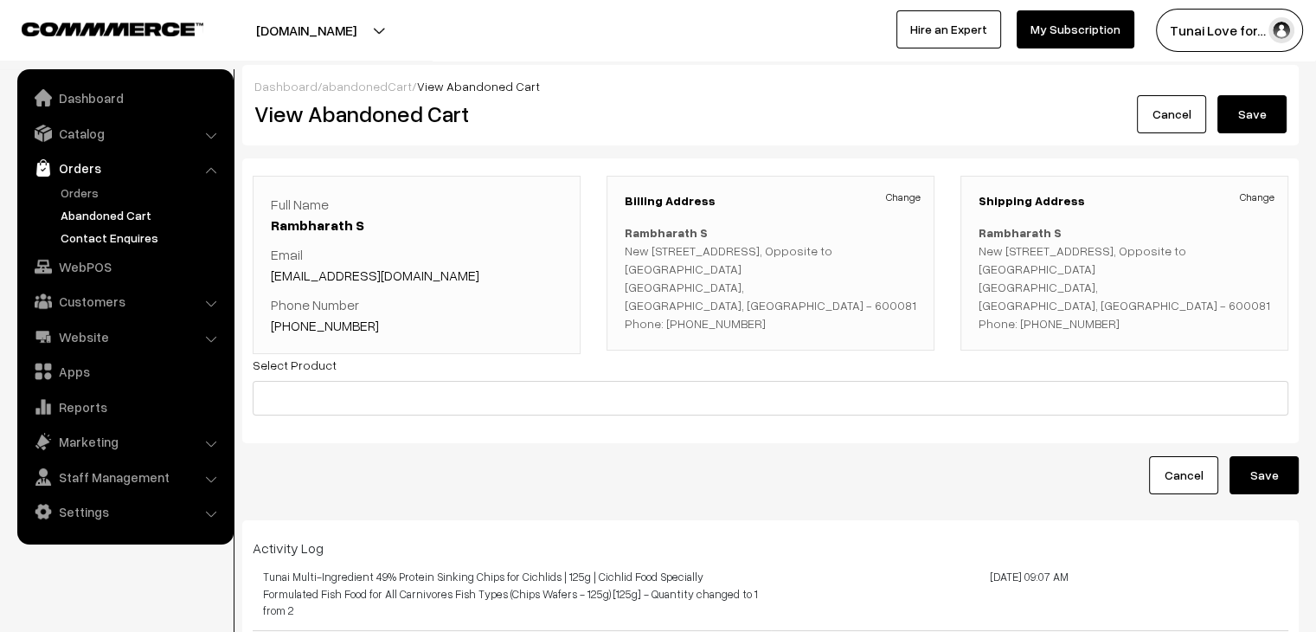
click at [124, 236] on link "Contact Enquires" at bounding box center [141, 238] width 171 height 18
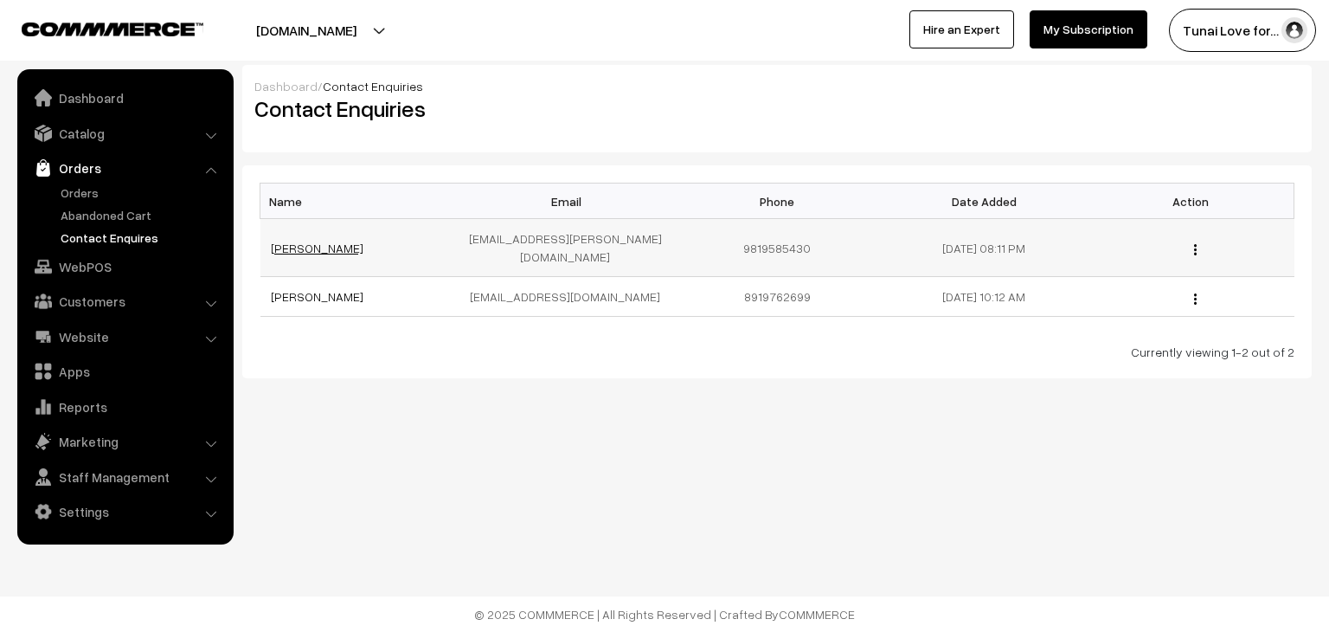
click at [316, 243] on link "NITIN PATIL" at bounding box center [317, 248] width 93 height 15
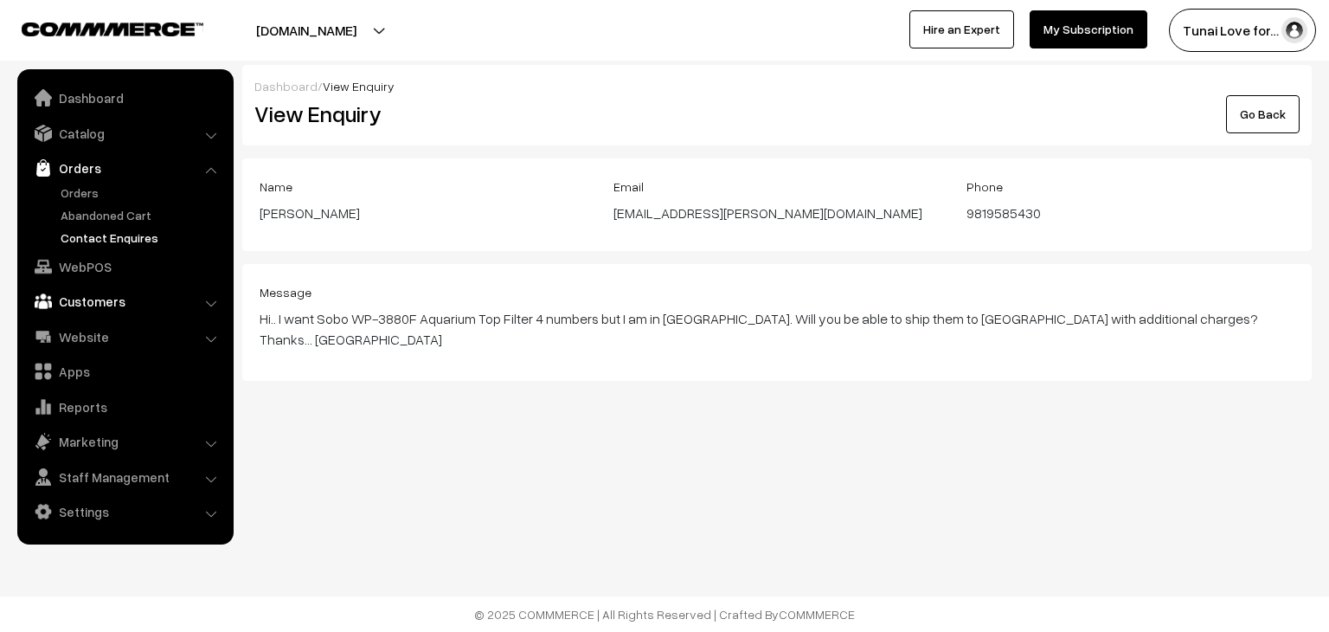
click at [203, 302] on link "Customers" at bounding box center [125, 301] width 206 height 31
click at [108, 306] on link "Subscribers" at bounding box center [141, 308] width 171 height 18
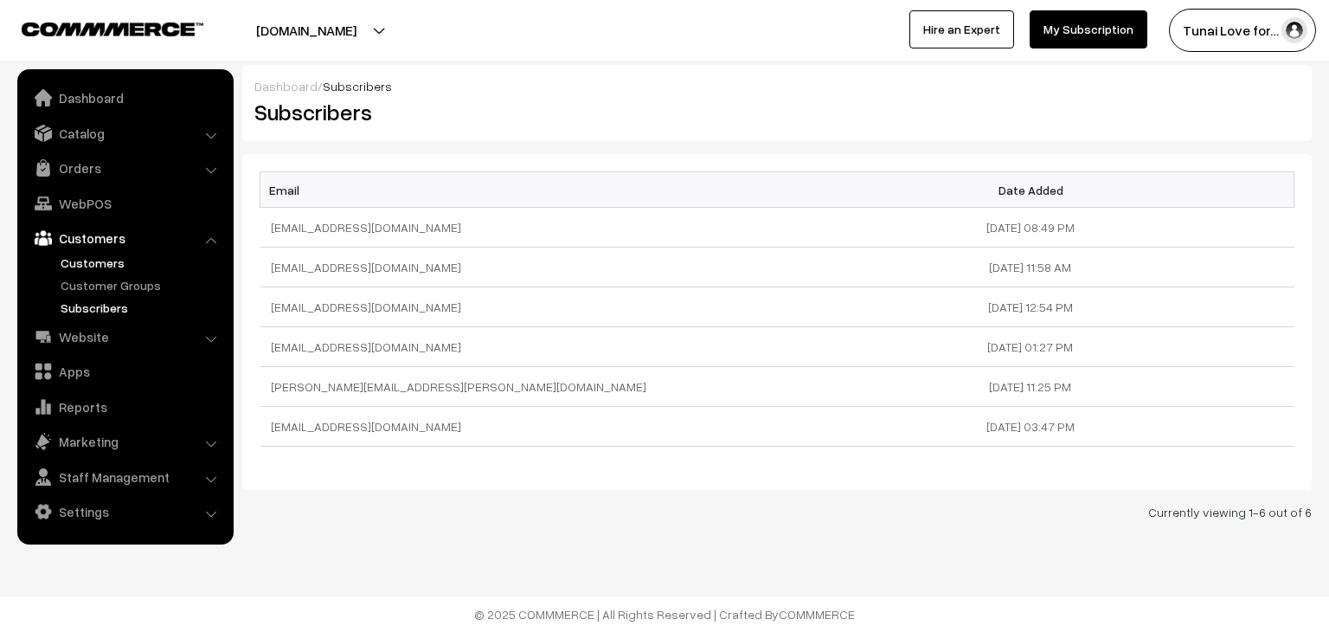
click at [97, 263] on link "Customers" at bounding box center [141, 263] width 171 height 18
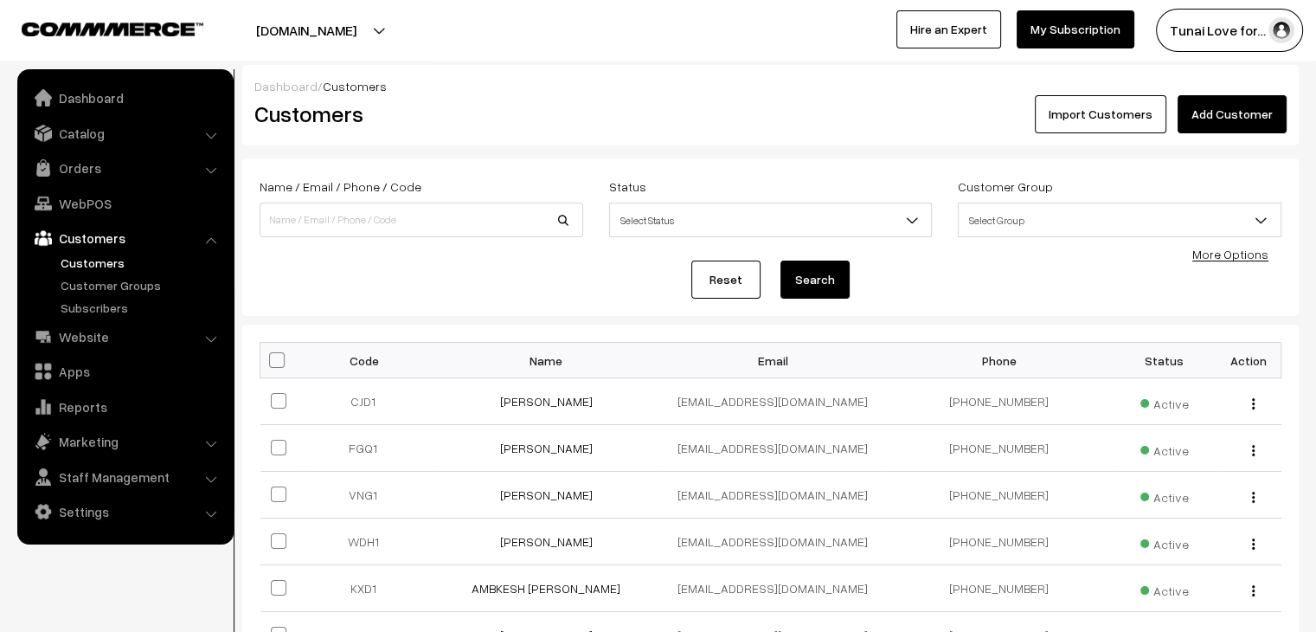
click at [675, 70] on div "Dashboard / Customers Customers Import Customers Add Customer" at bounding box center [770, 105] width 1057 height 80
click at [617, 66] on div "Dashboard / Customers Customers Import Customers Add Customer" at bounding box center [770, 105] width 1057 height 80
click at [738, 69] on div "Dashboard / Customers Customers Import Customers Add Customer" at bounding box center [770, 105] width 1057 height 80
click at [88, 174] on link "Orders" at bounding box center [125, 167] width 206 height 31
click at [87, 190] on link "Orders" at bounding box center [141, 192] width 171 height 18
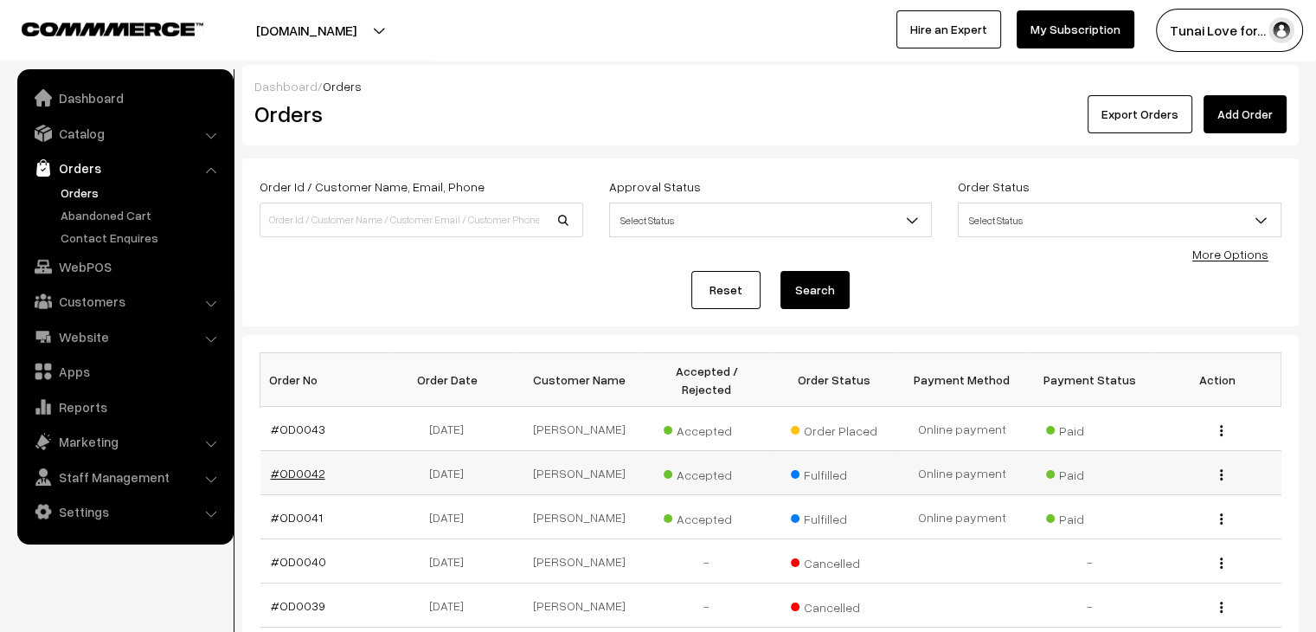
click at [302, 466] on link "#OD0042" at bounding box center [298, 473] width 55 height 15
click at [292, 510] on link "#OD0041" at bounding box center [297, 517] width 52 height 15
click at [302, 422] on link "#OD0043" at bounding box center [298, 429] width 55 height 15
click at [306, 510] on link "#OD0041" at bounding box center [297, 517] width 52 height 15
click at [298, 422] on link "#OD0043" at bounding box center [298, 429] width 55 height 15
